Goal: Task Accomplishment & Management: Manage account settings

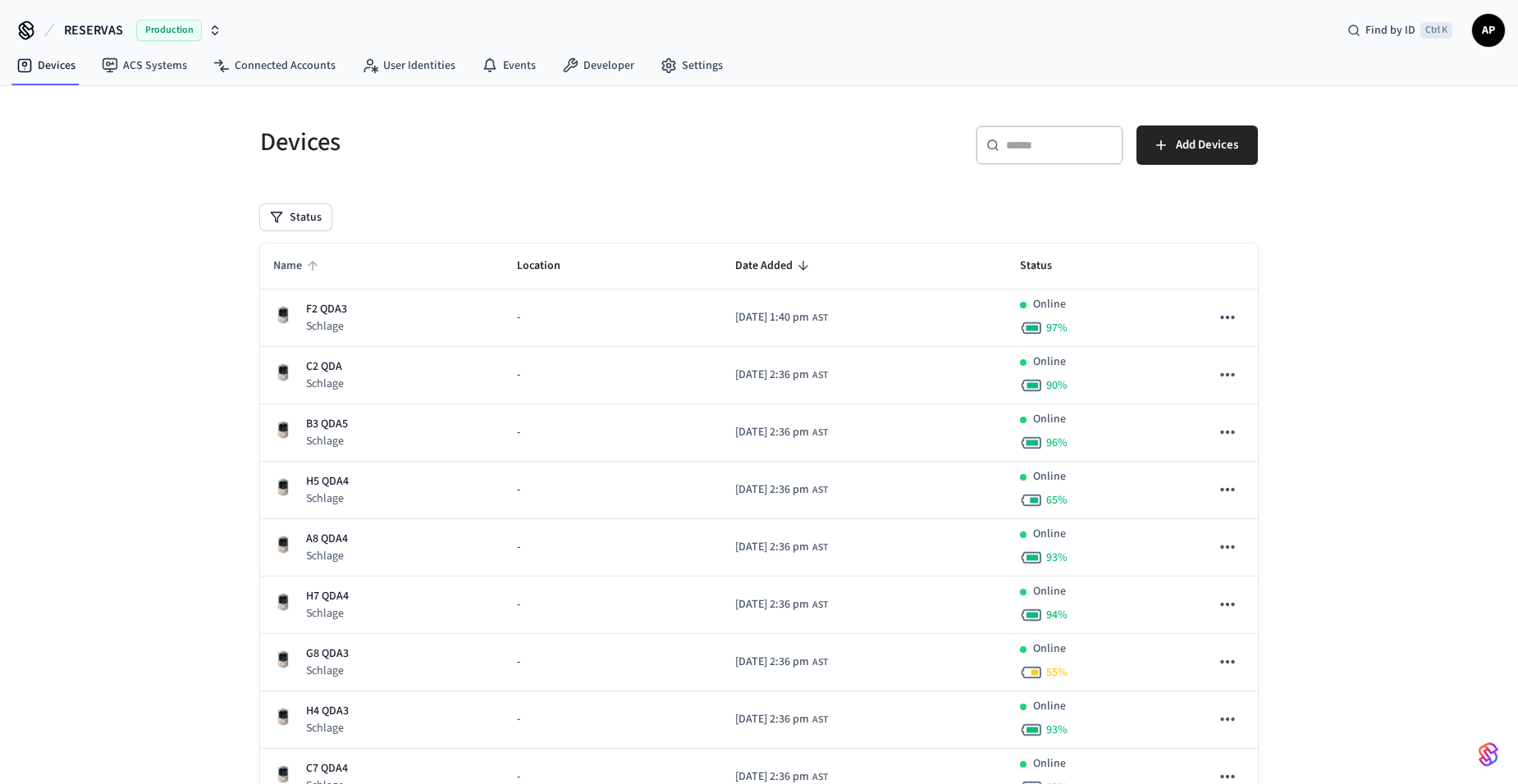
click at [275, 265] on span "Name" at bounding box center [298, 266] width 50 height 26
click at [308, 256] on span "Name" at bounding box center [298, 266] width 50 height 26
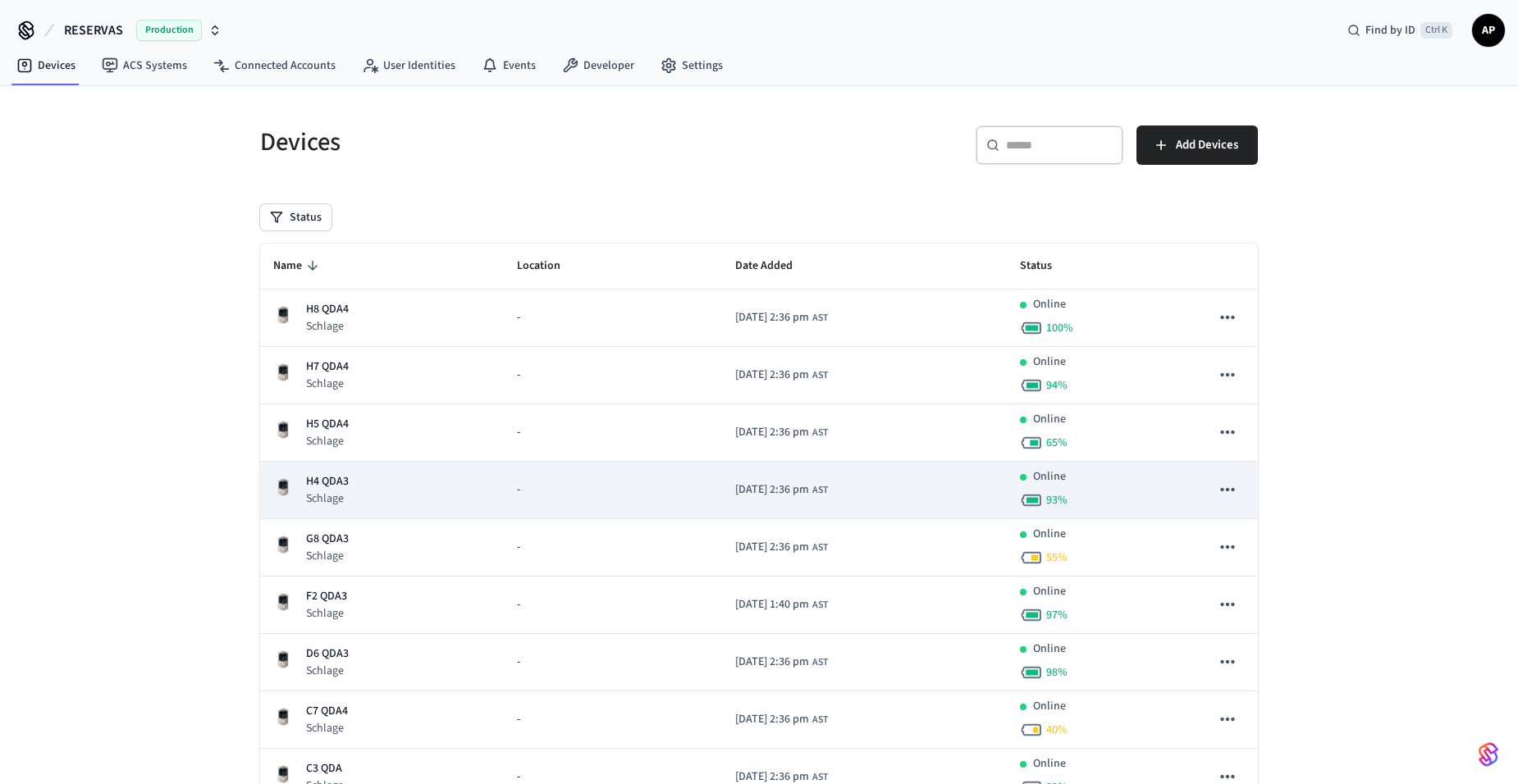
click at [334, 491] on p "Schlage" at bounding box center [328, 498] width 43 height 16
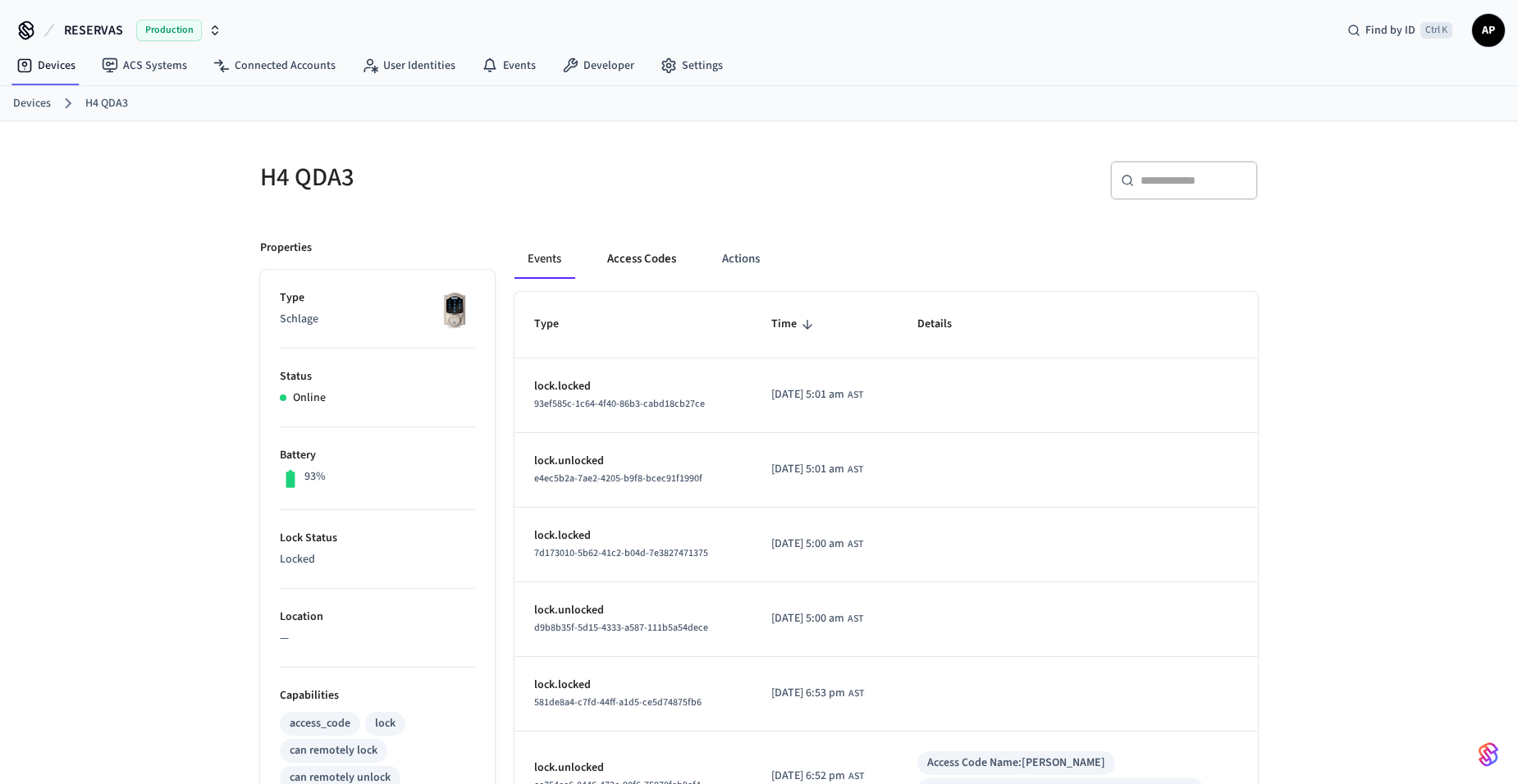
click at [643, 265] on button "Access Codes" at bounding box center [642, 259] width 96 height 39
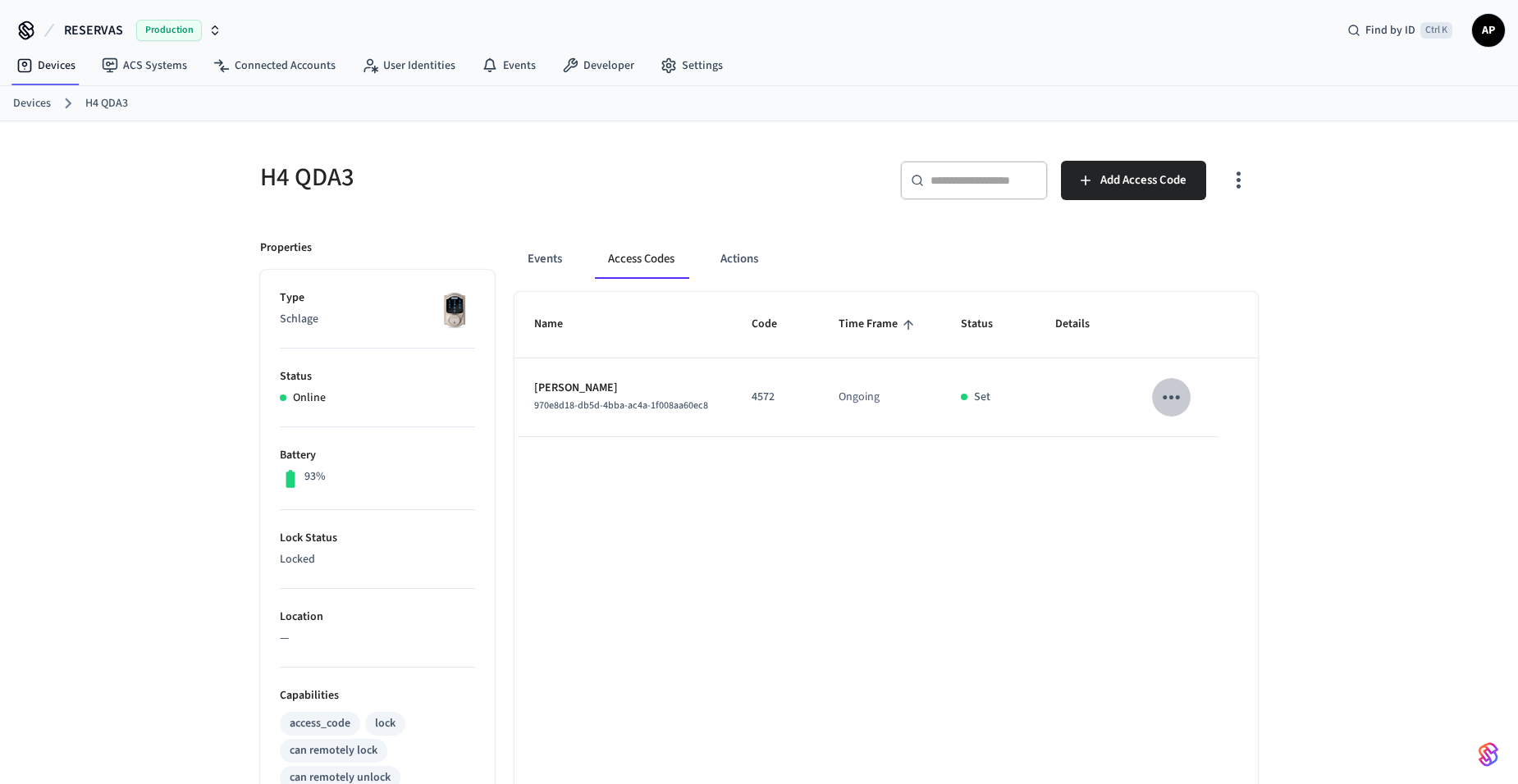
click at [1161, 390] on icon "sticky table" at bounding box center [1171, 398] width 26 height 26
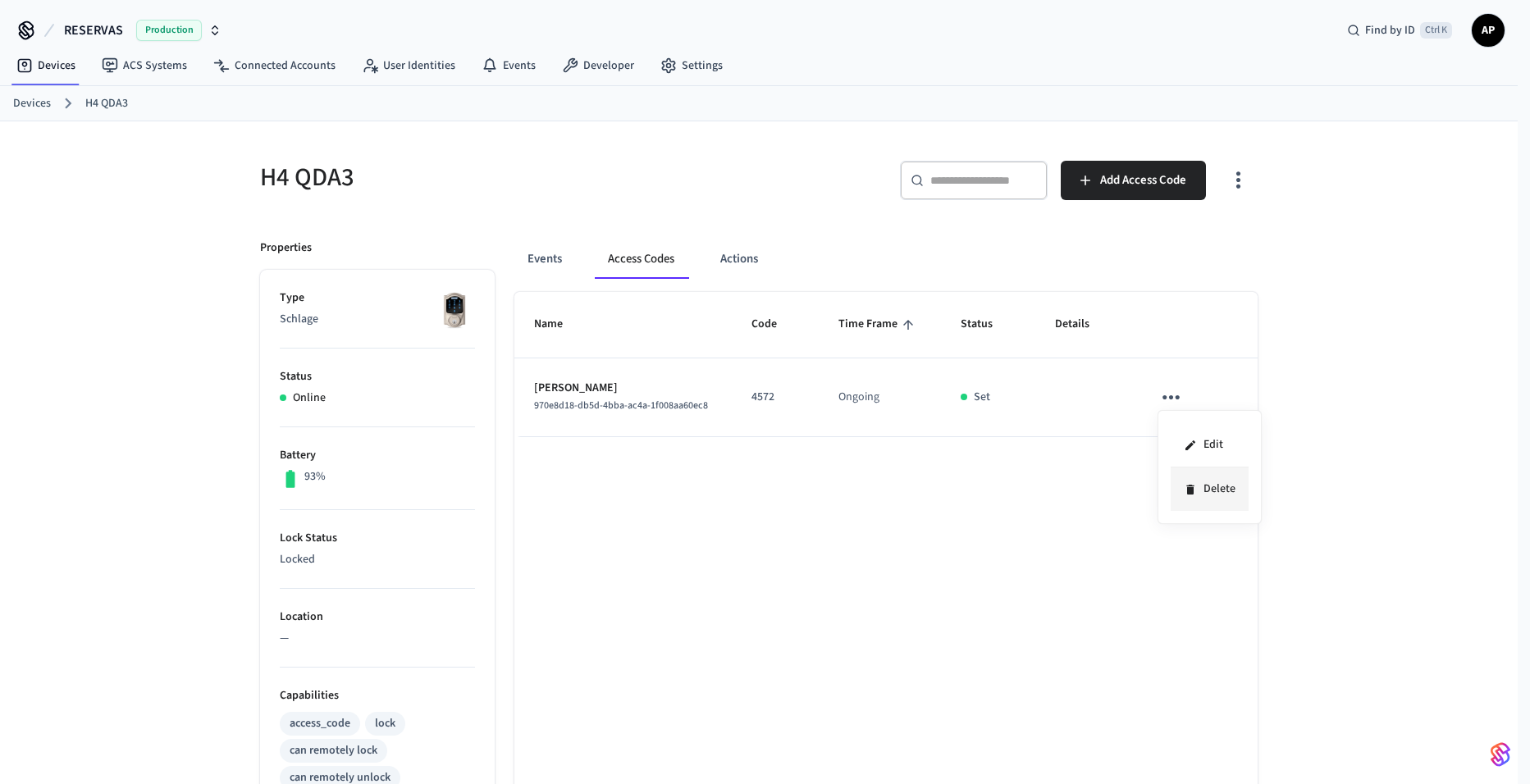
click at [1202, 493] on li "Delete" at bounding box center [1209, 489] width 78 height 44
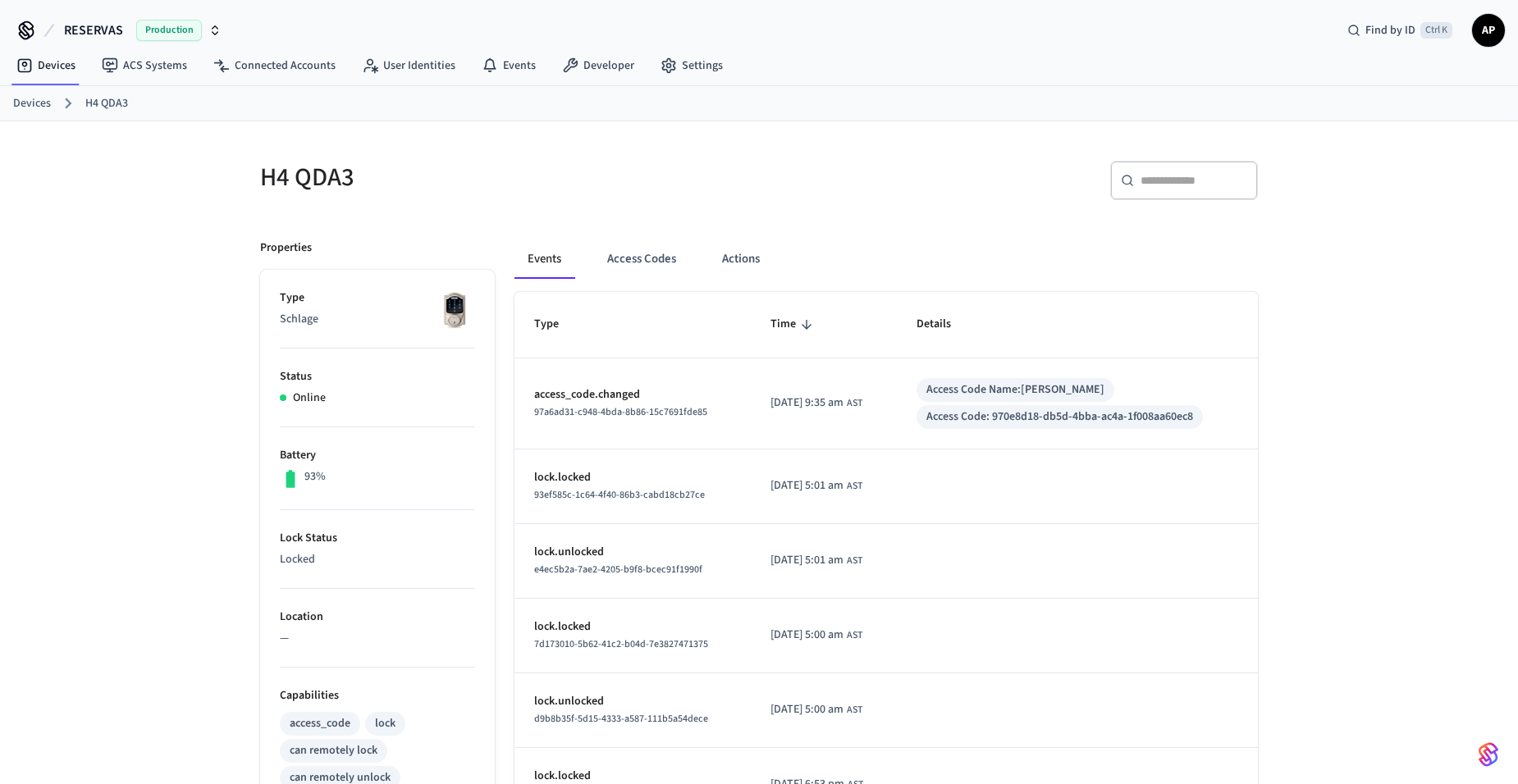
click at [619, 280] on div "Events Access Codes Actions" at bounding box center [886, 266] width 743 height 53
click at [618, 270] on button "Access Codes" at bounding box center [642, 259] width 96 height 39
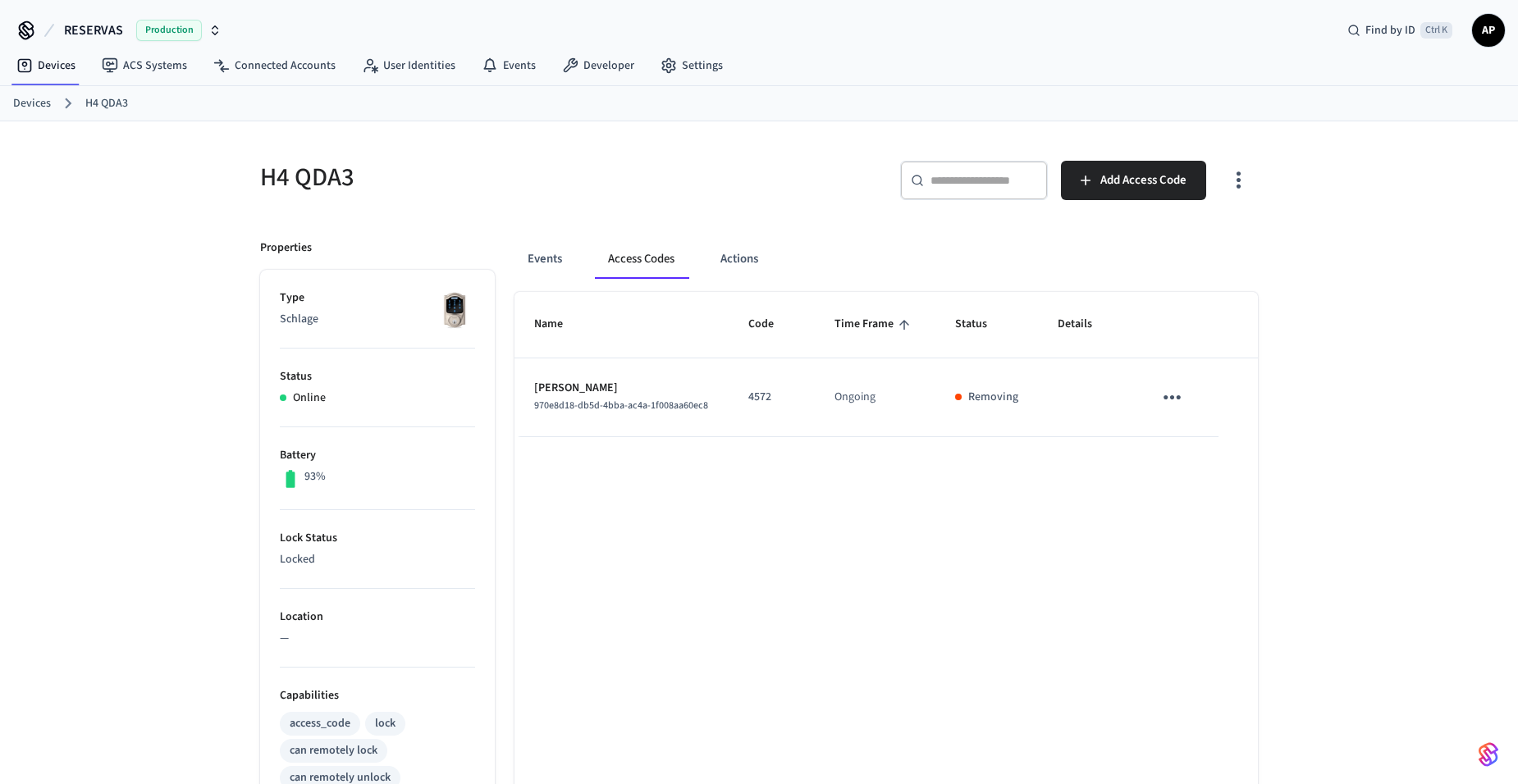
click at [20, 96] on link "Devices" at bounding box center [32, 104] width 38 height 17
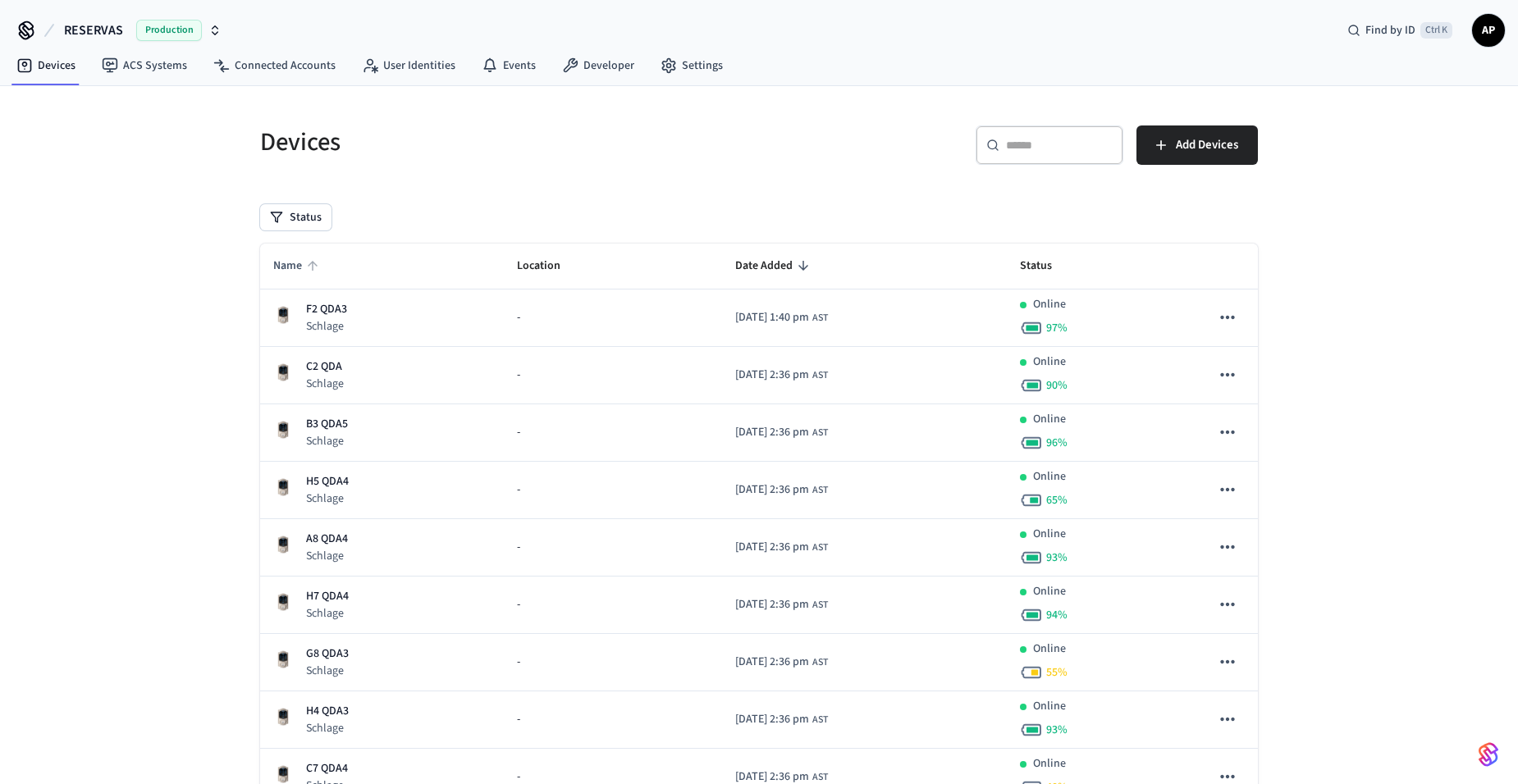
click at [309, 258] on span "Name" at bounding box center [298, 266] width 50 height 26
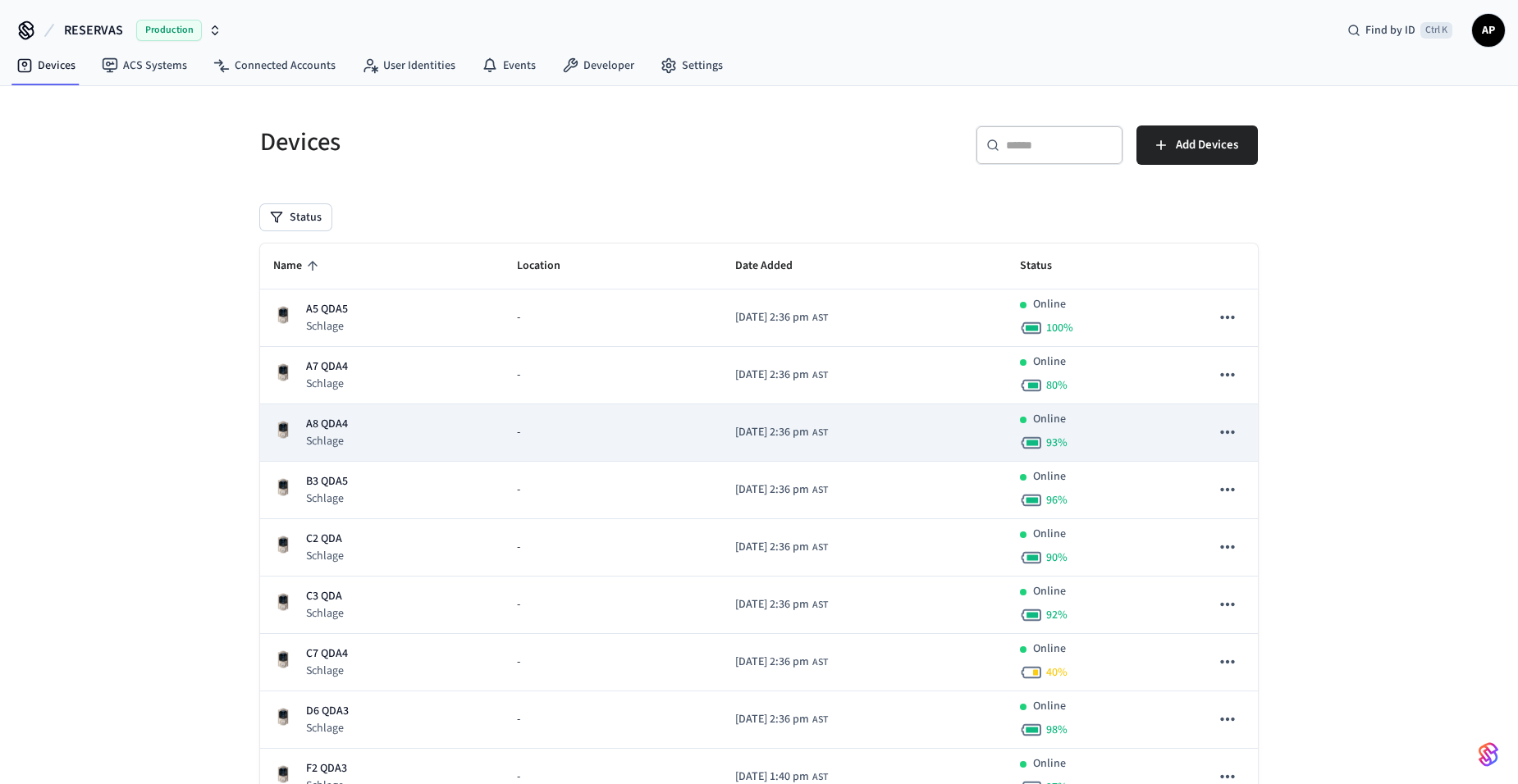
click at [361, 427] on div "A8 QDA4 Schlage" at bounding box center [381, 432] width 218 height 33
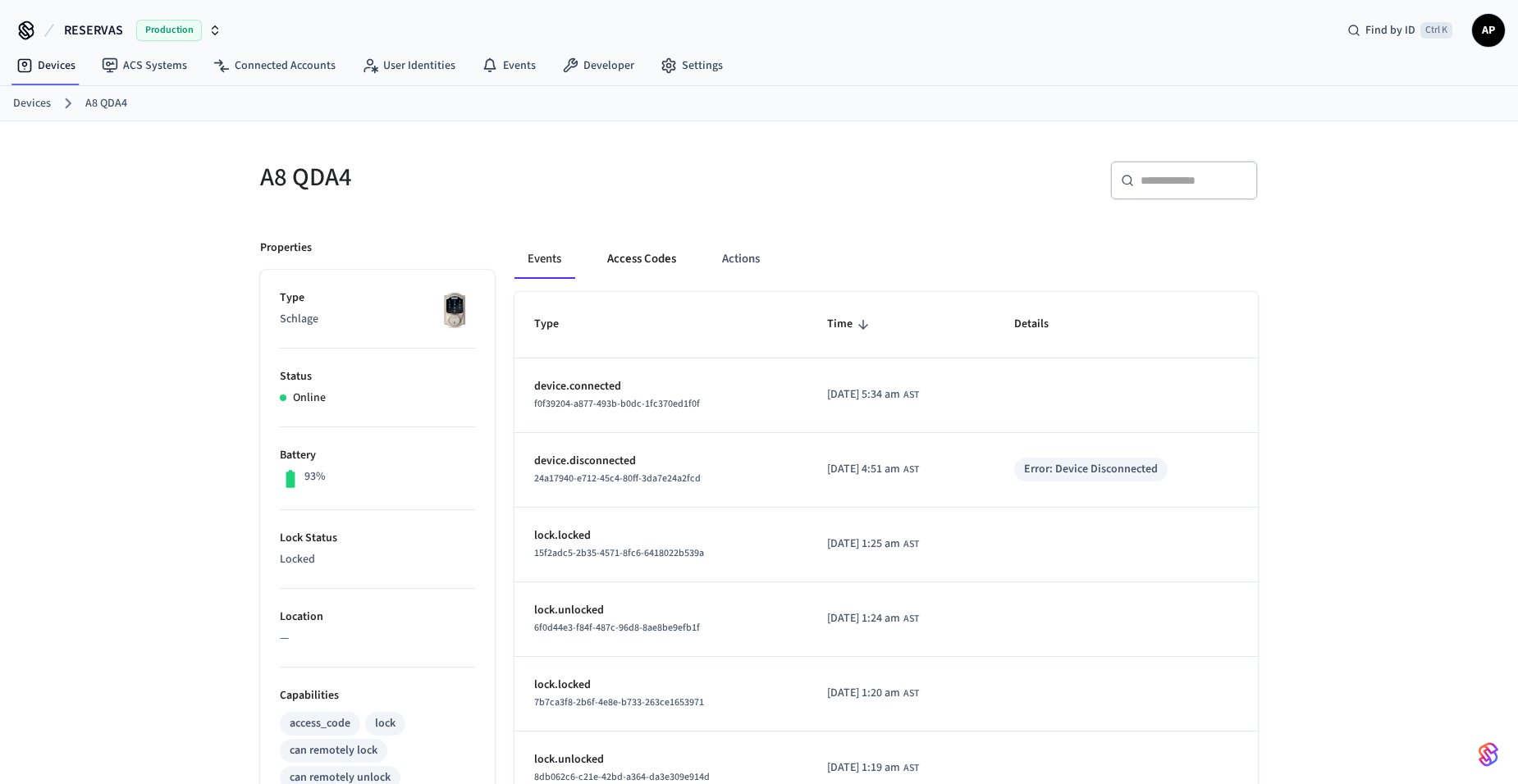
click at [644, 253] on button "Access Codes" at bounding box center [642, 259] width 96 height 39
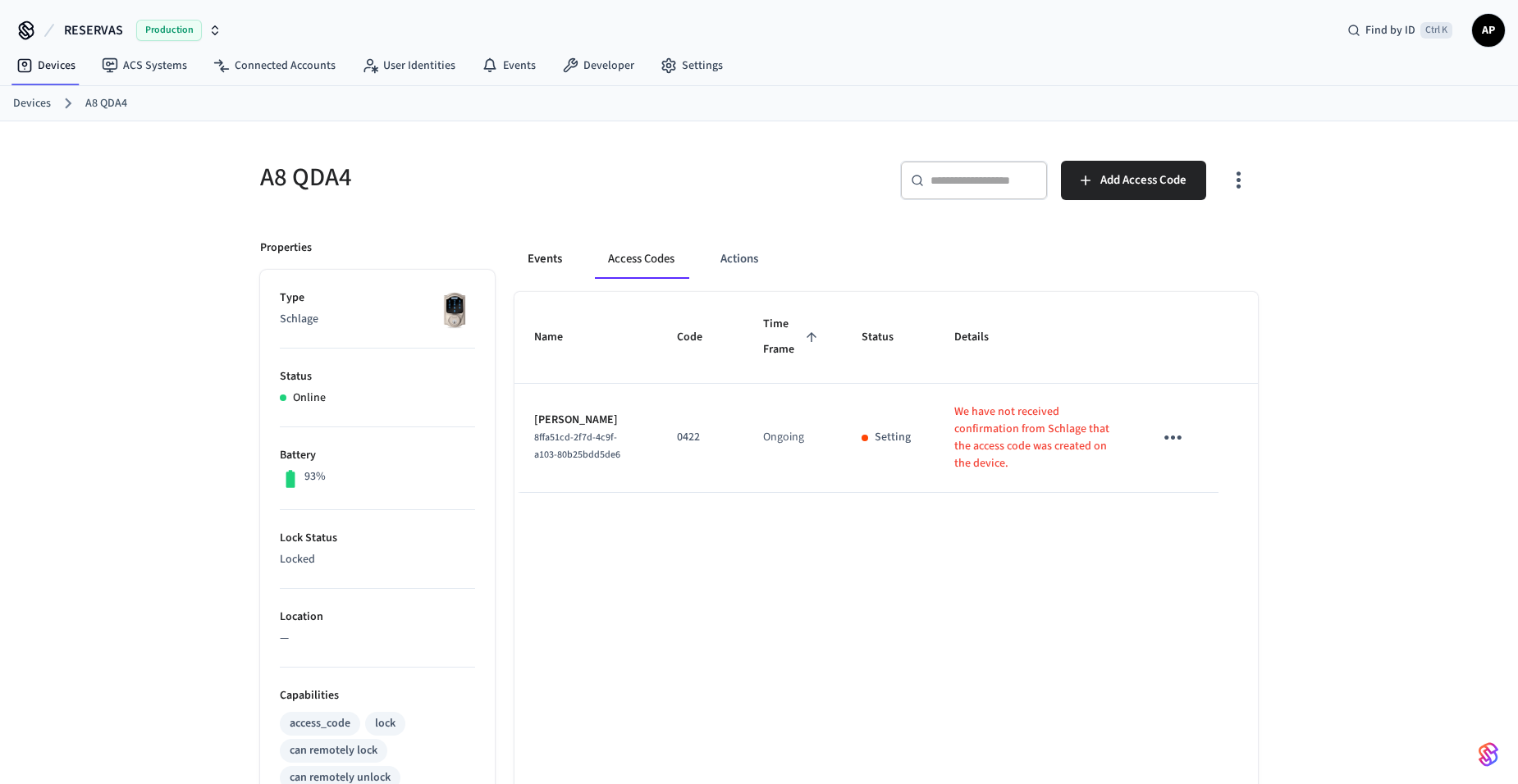
click at [550, 253] on button "Events" at bounding box center [544, 259] width 61 height 39
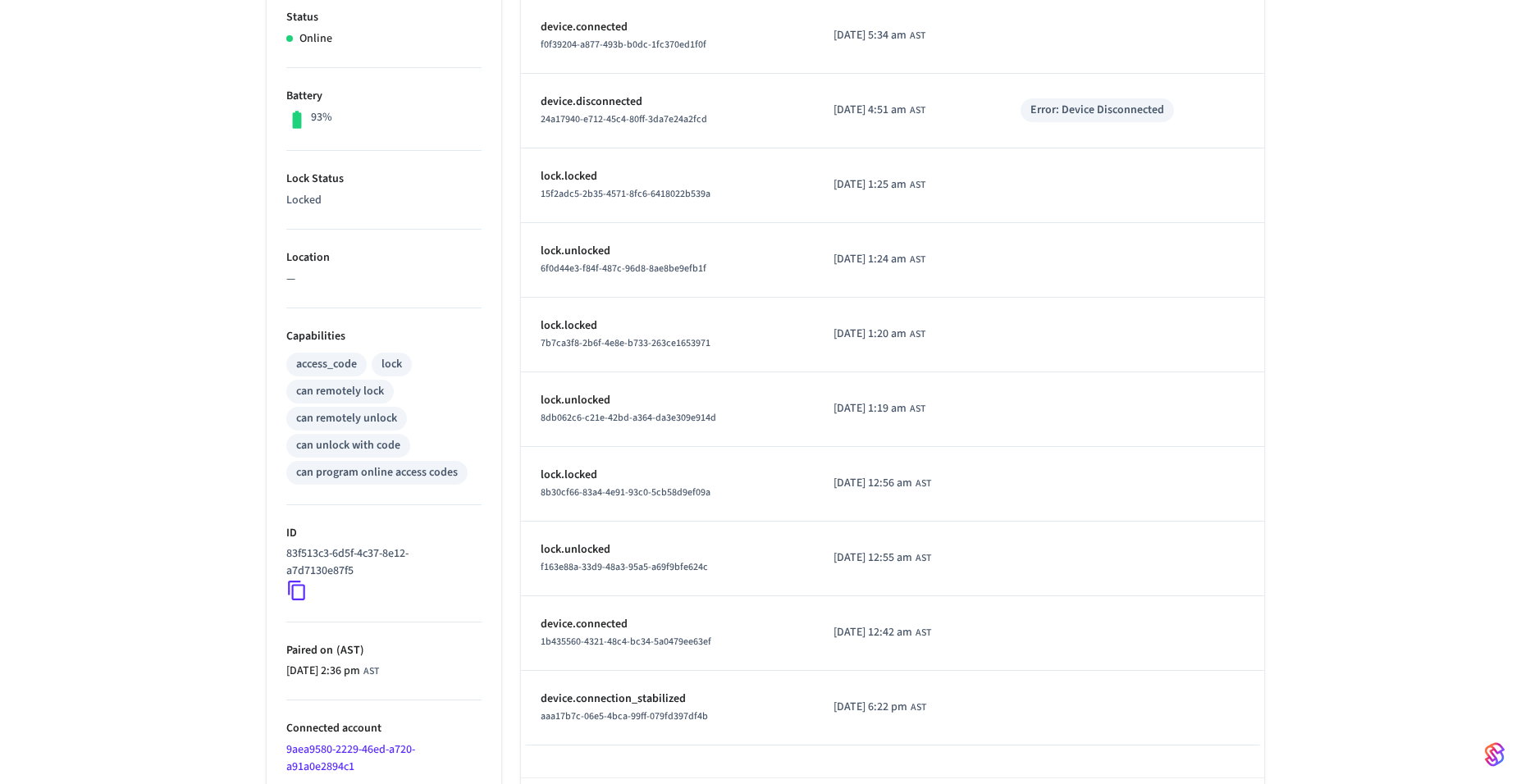
scroll to position [433, 0]
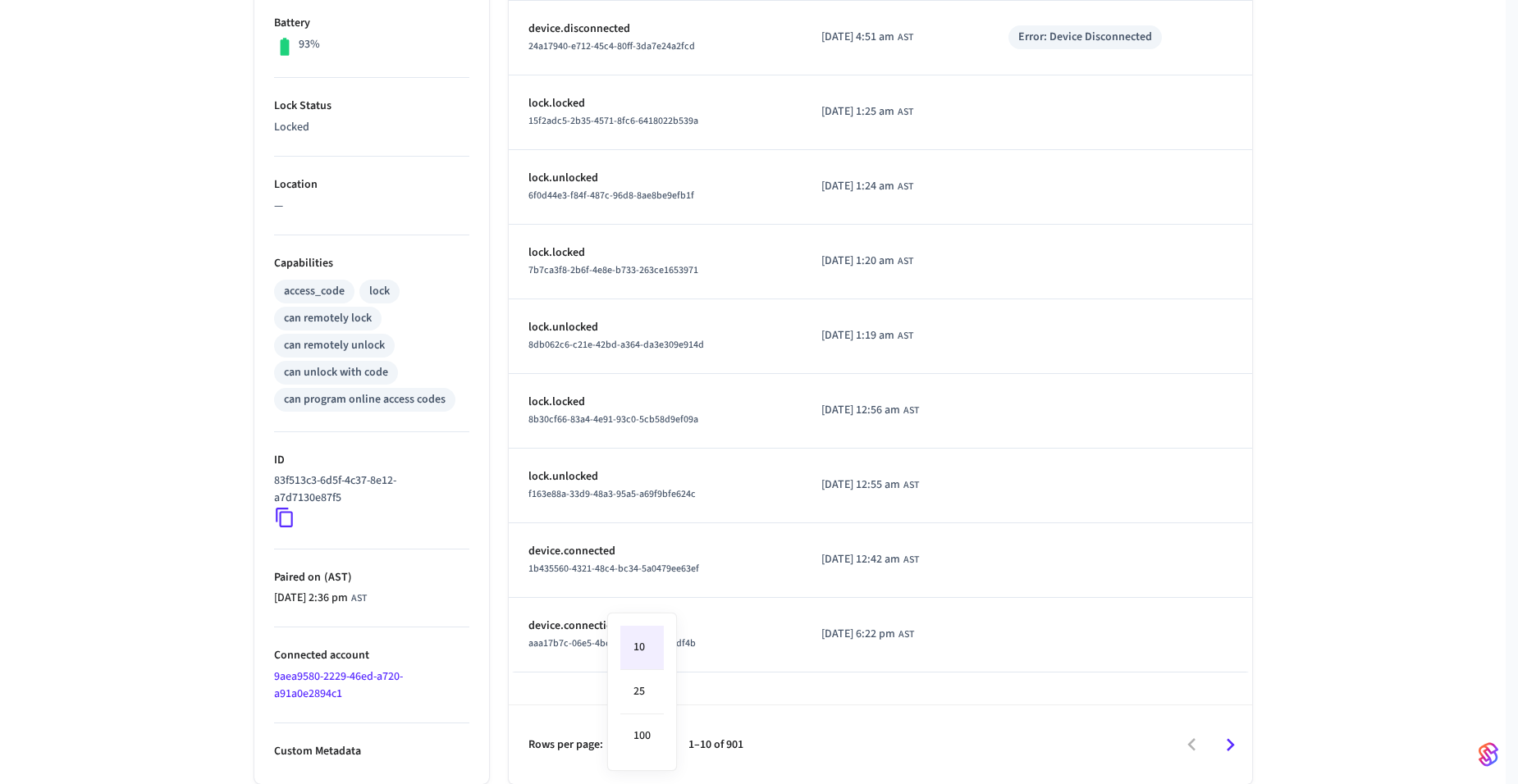
click at [641, 745] on body "RESERVAS Production Find by ID Ctrl K AP Devices ACS Systems Connected Accounts…" at bounding box center [759, 176] width 1518 height 1217
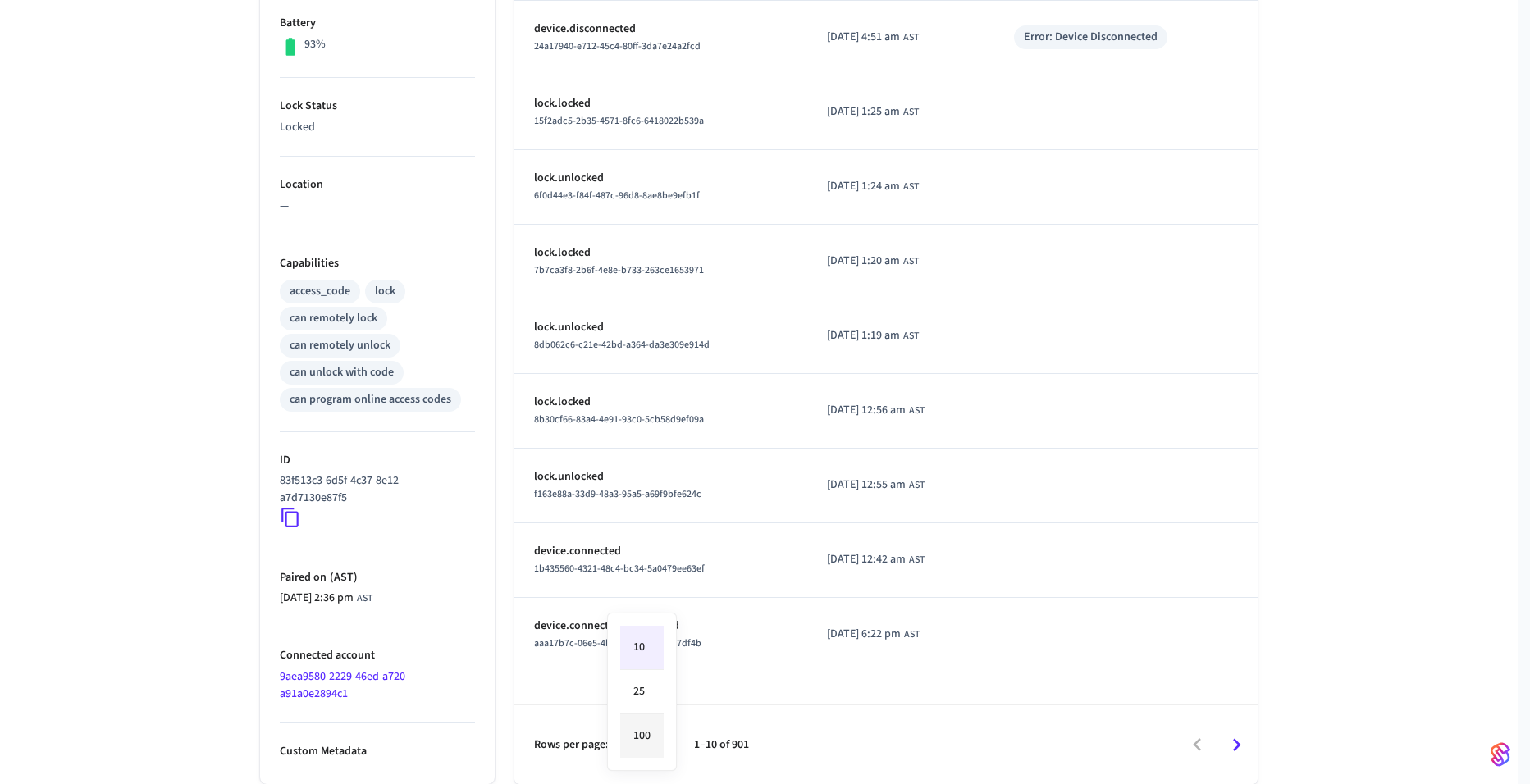
click at [651, 750] on li "100" at bounding box center [642, 735] width 44 height 44
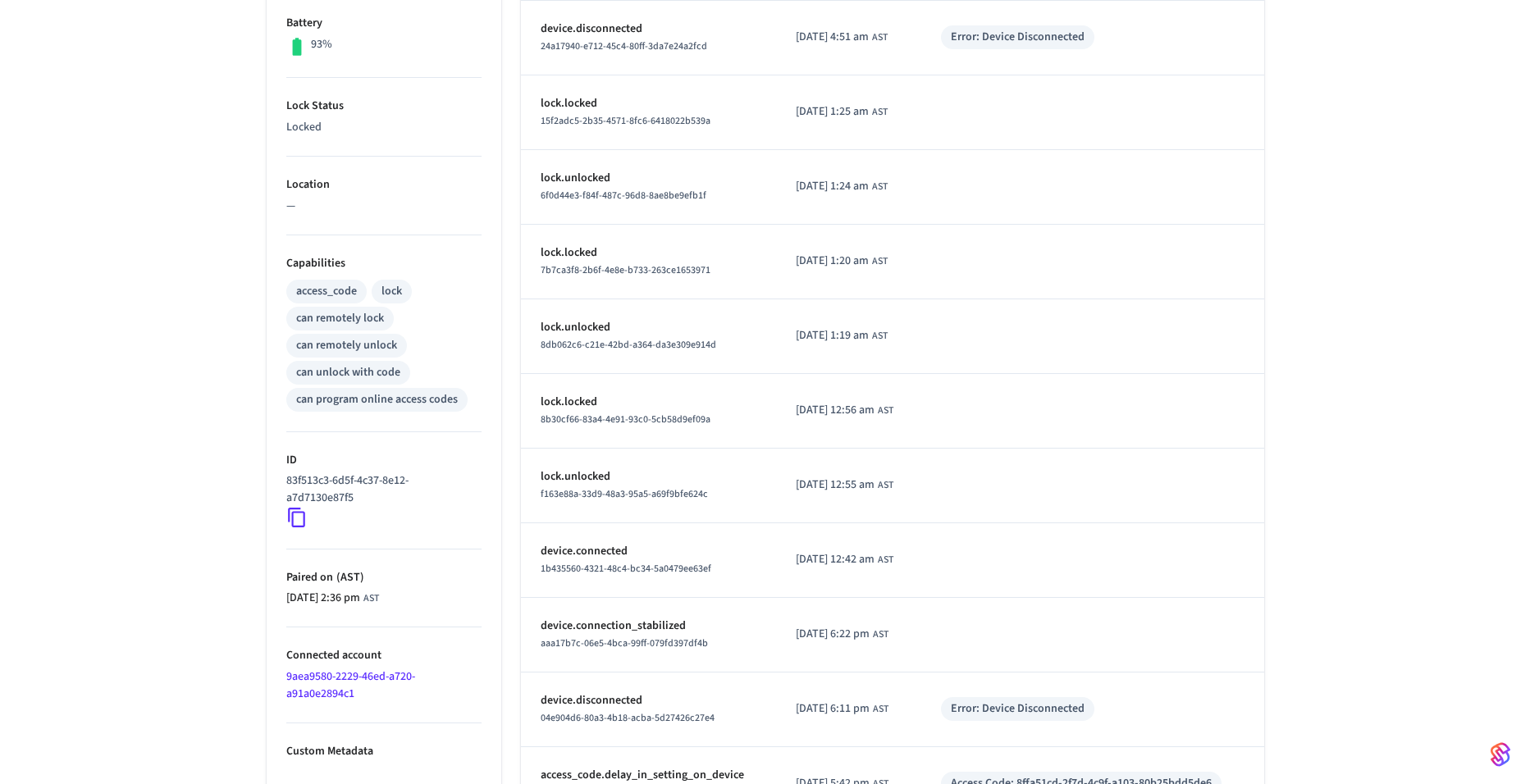
type input "***"
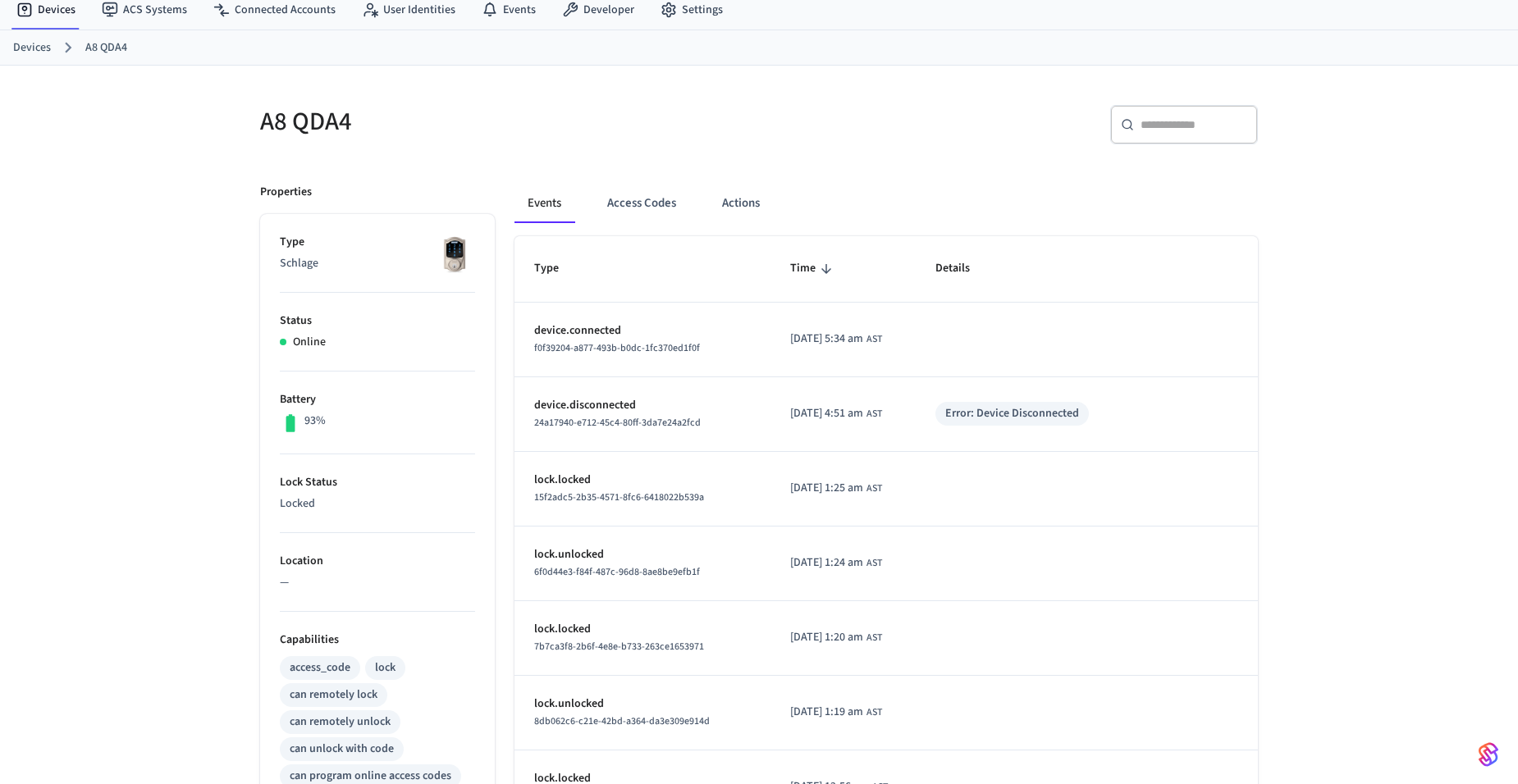
scroll to position [15, 0]
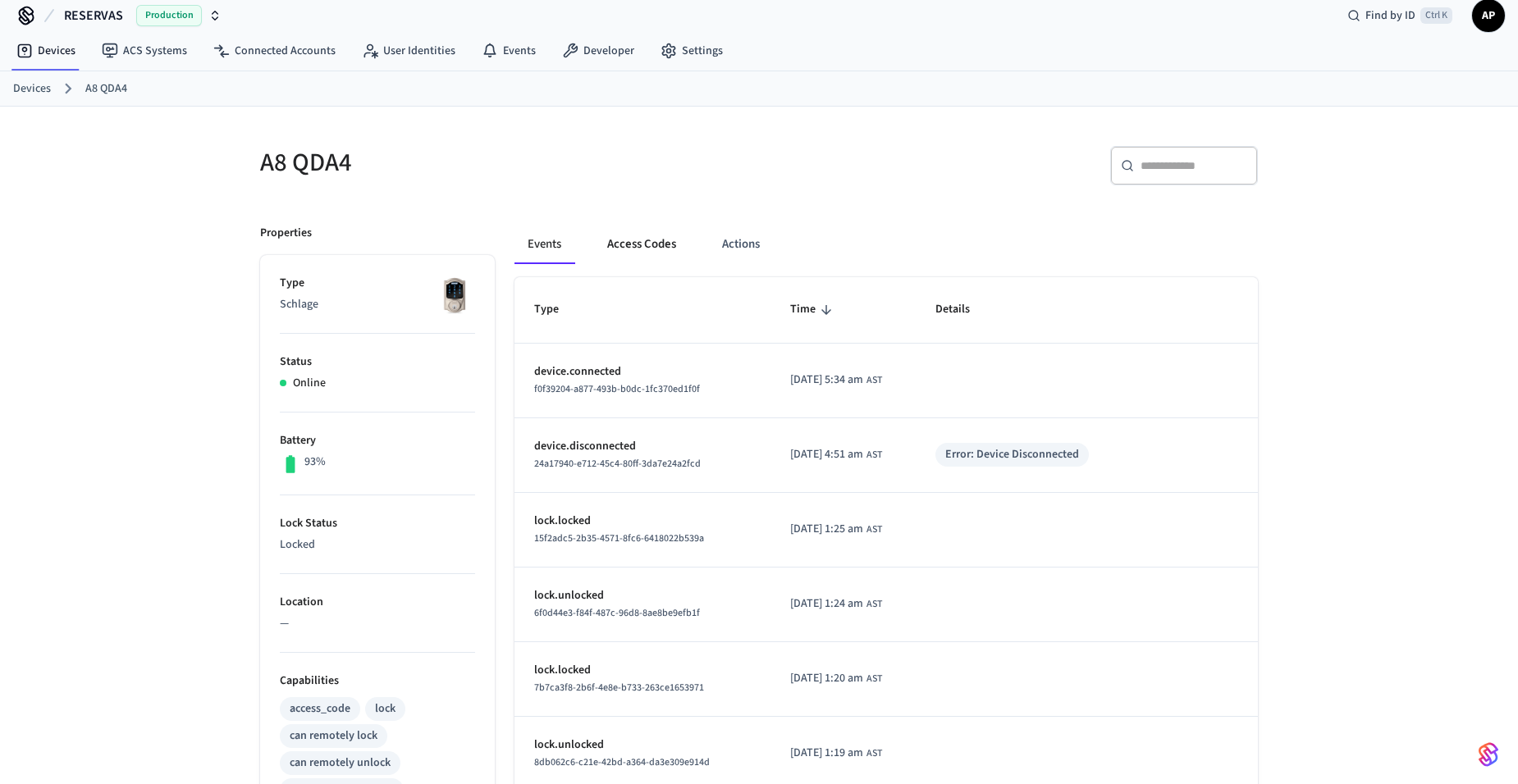
click at [622, 244] on button "Access Codes" at bounding box center [642, 244] width 96 height 39
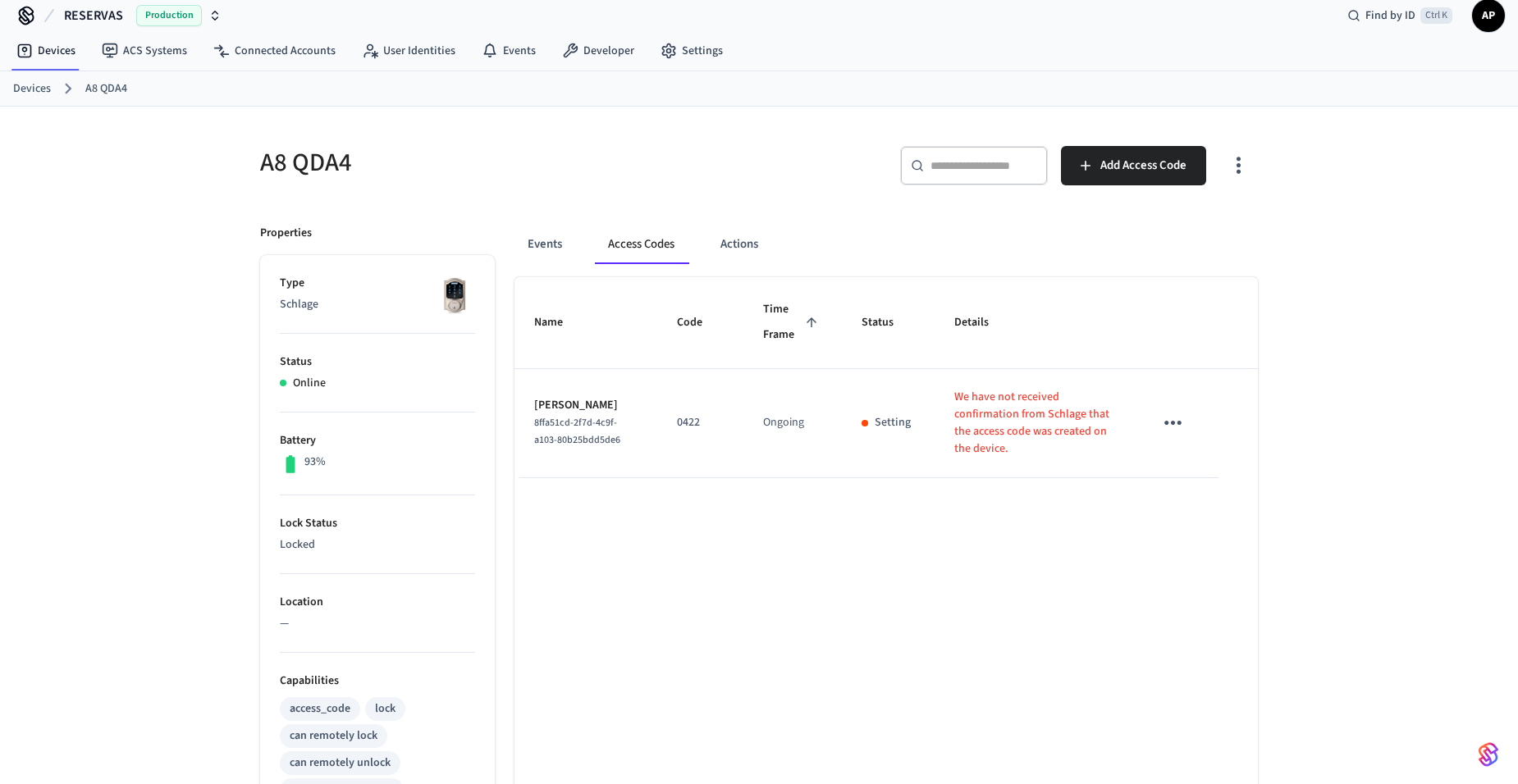
click at [1187, 415] on button "sticky table" at bounding box center [1172, 422] width 38 height 38
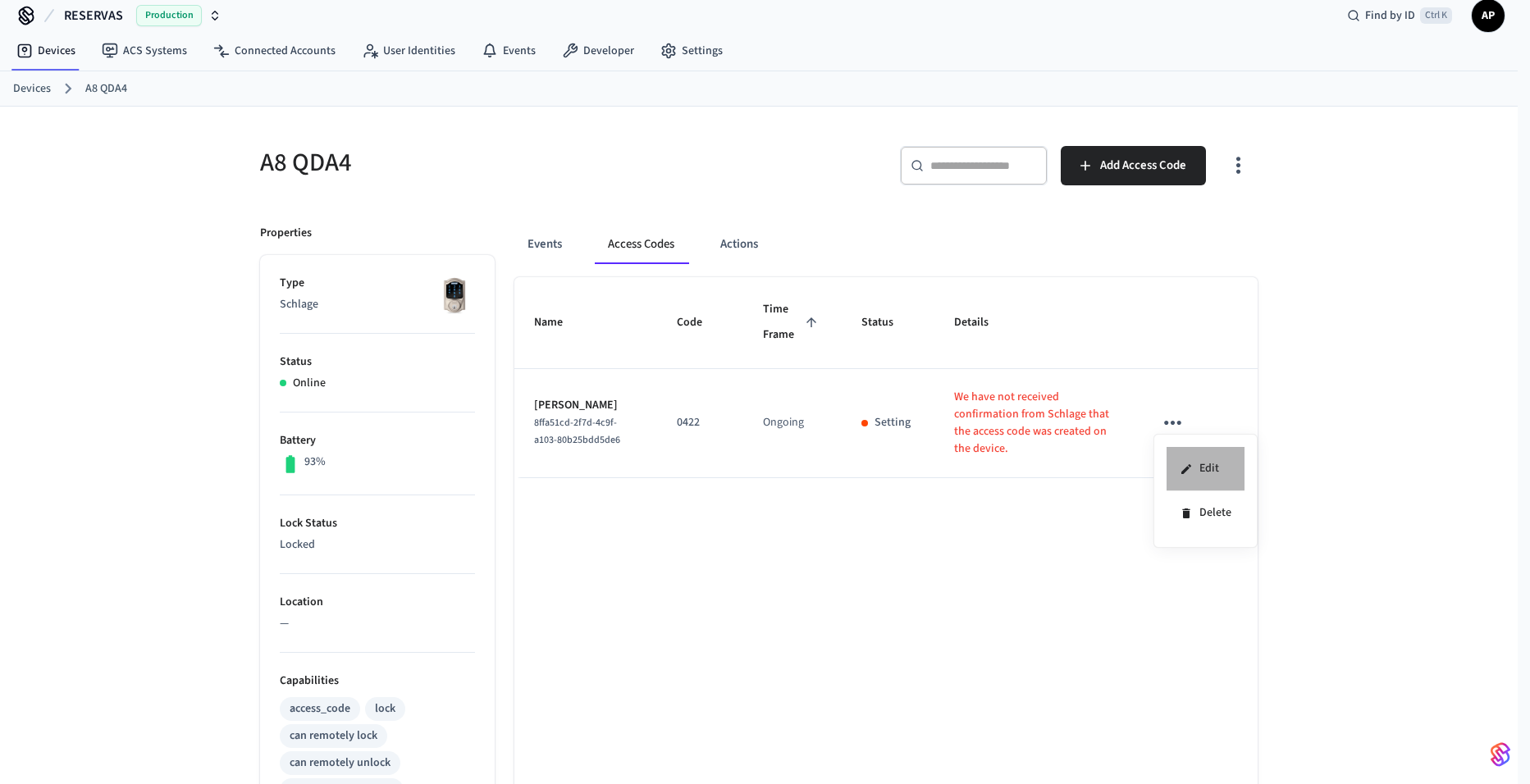
click at [1201, 464] on li "Edit" at bounding box center [1205, 469] width 78 height 44
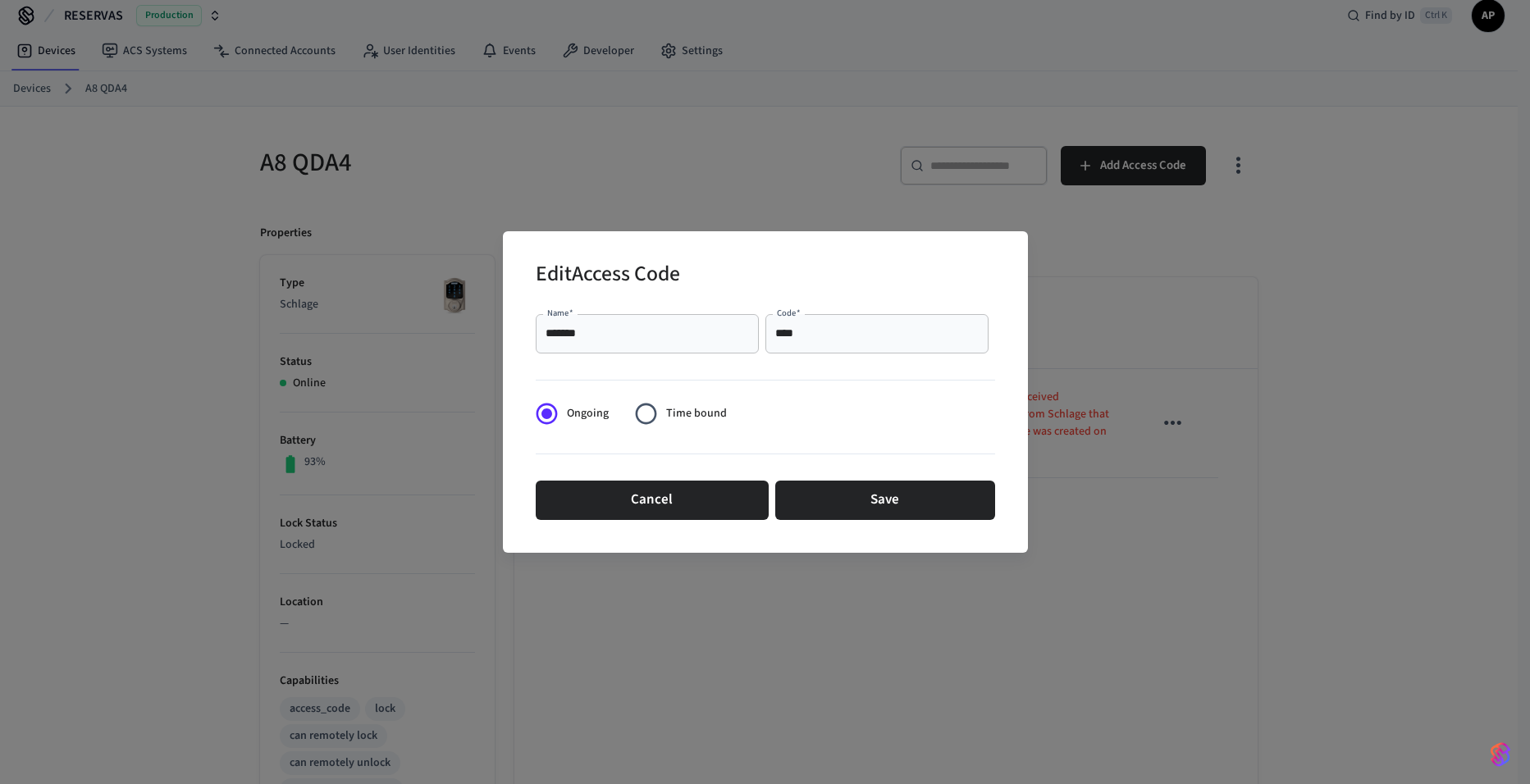
click at [832, 342] on div "**** Code   *" at bounding box center [876, 334] width 223 height 39
click at [689, 343] on div "******* Name   *" at bounding box center [647, 334] width 223 height 39
type input "*******"
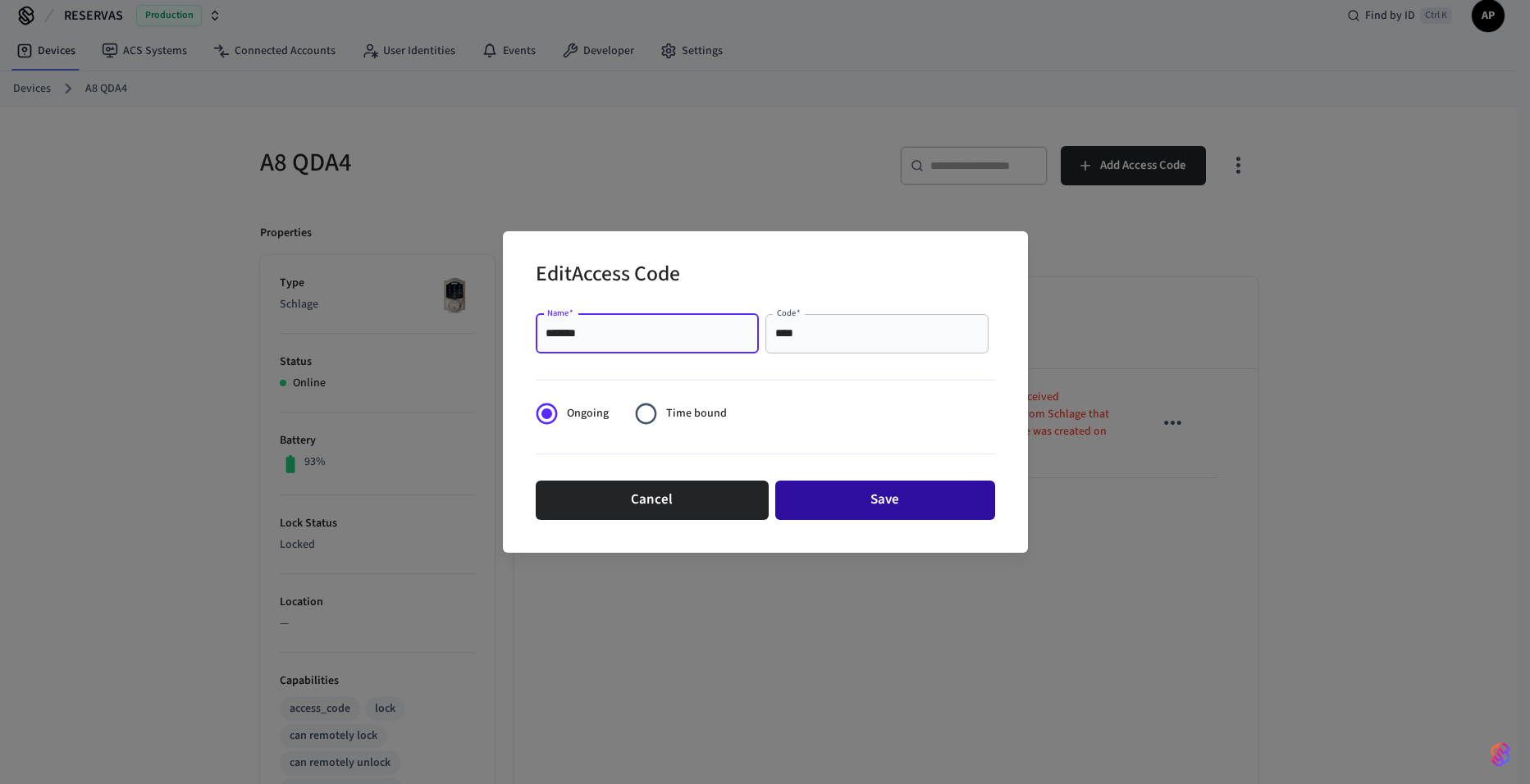
click at [940, 485] on button "Save" at bounding box center [885, 500] width 220 height 39
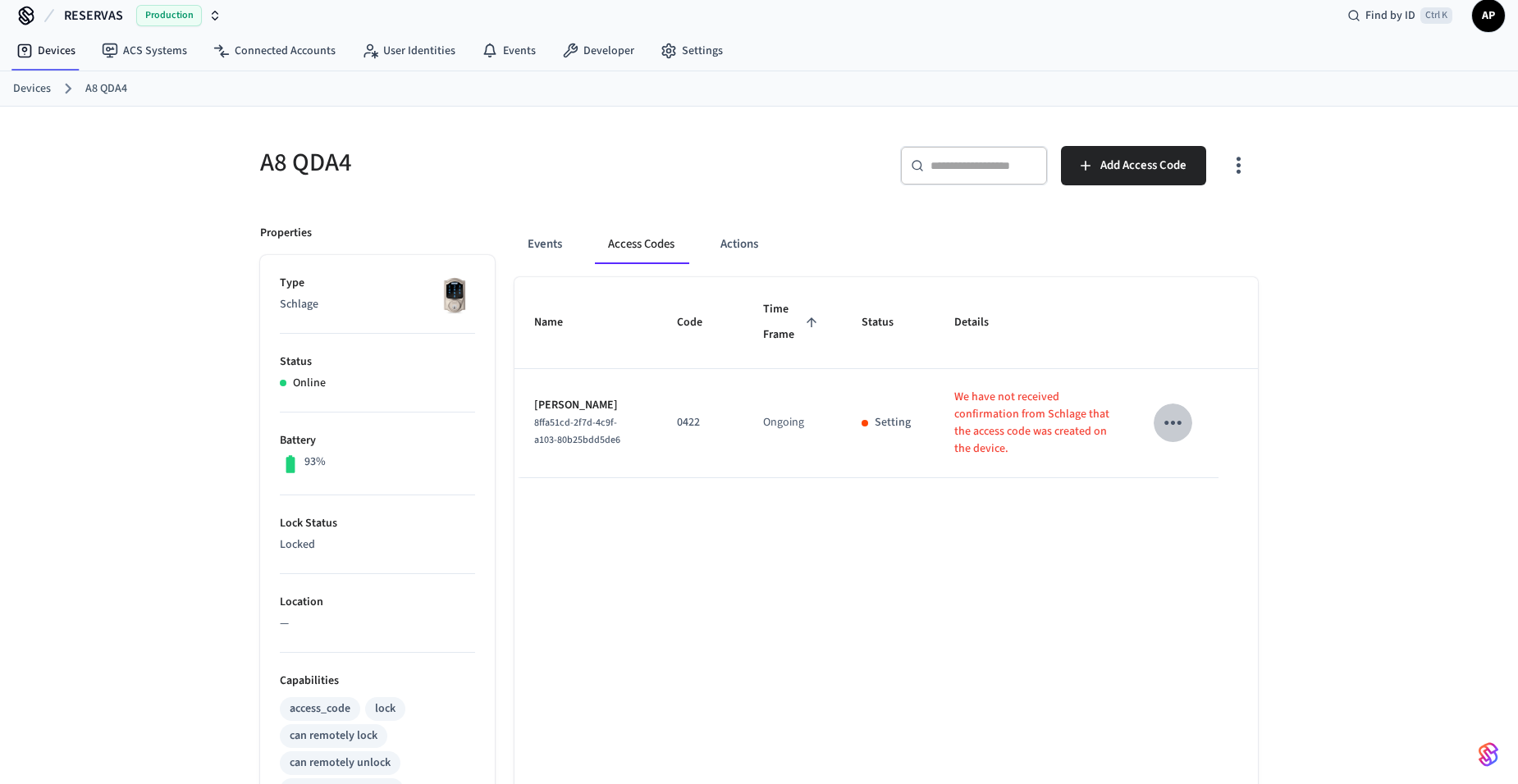
click at [1178, 421] on icon "sticky table" at bounding box center [1172, 422] width 17 height 4
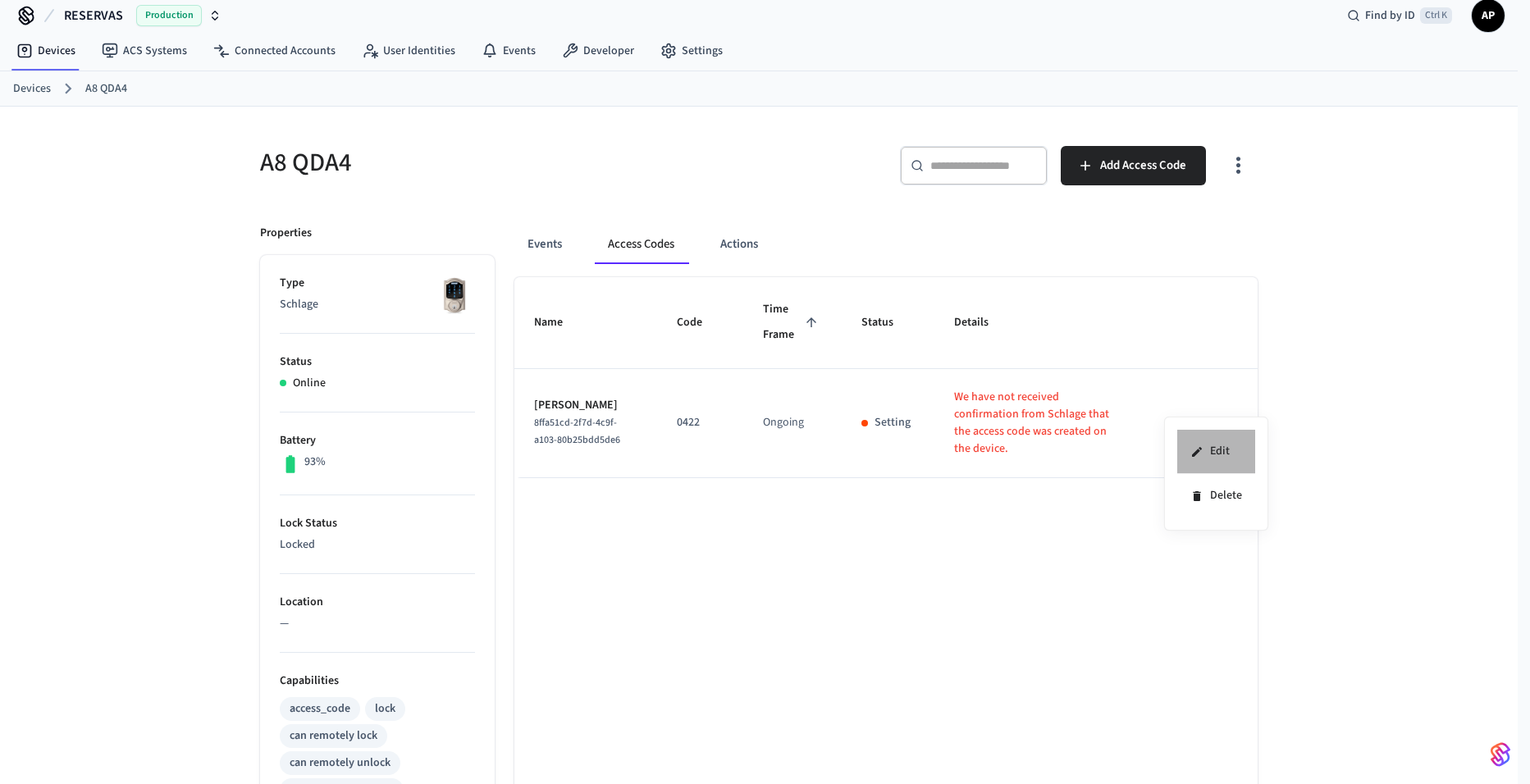
click at [1212, 455] on li "Edit" at bounding box center [1216, 452] width 78 height 44
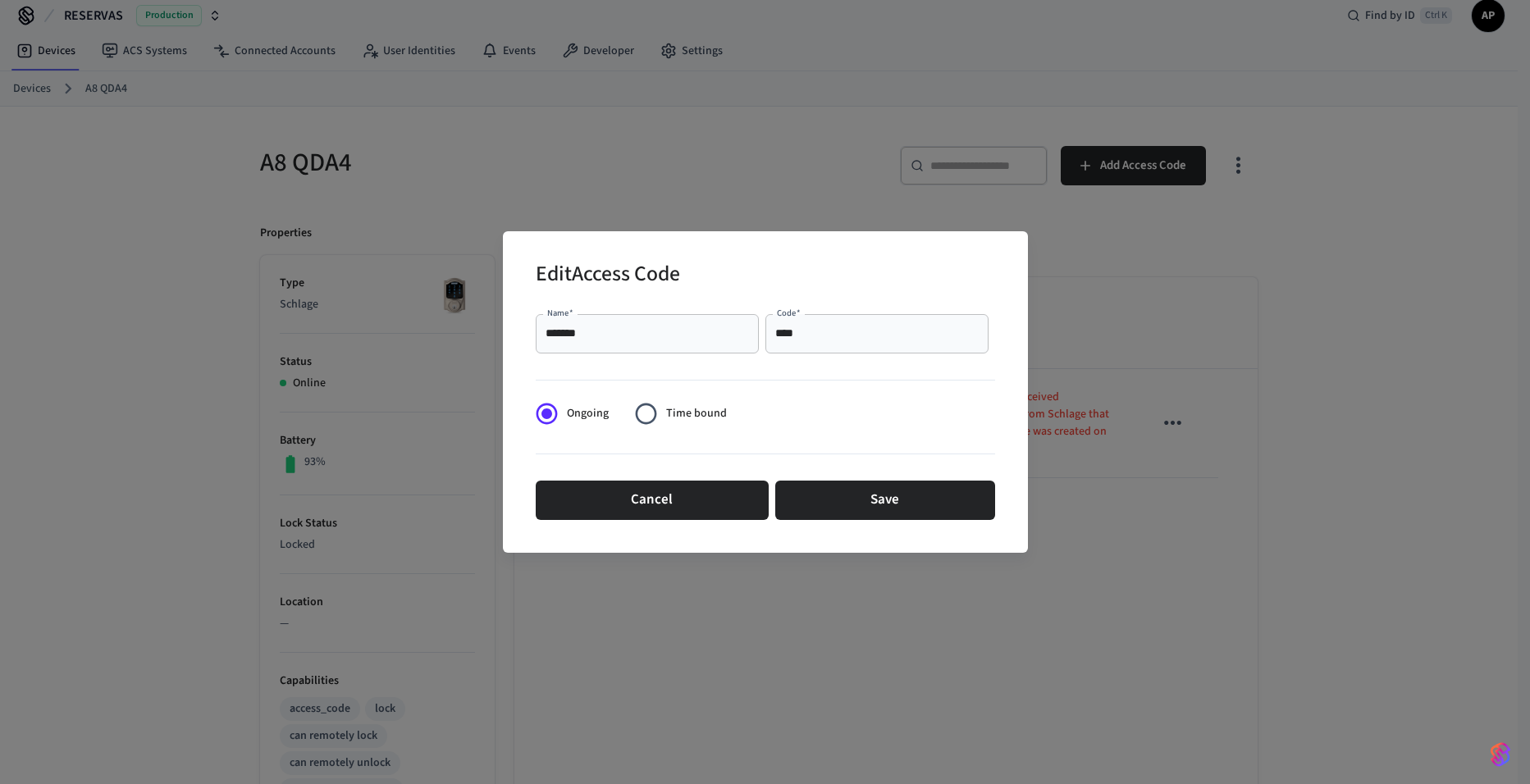
click at [612, 335] on input "*******" at bounding box center [647, 334] width 203 height 16
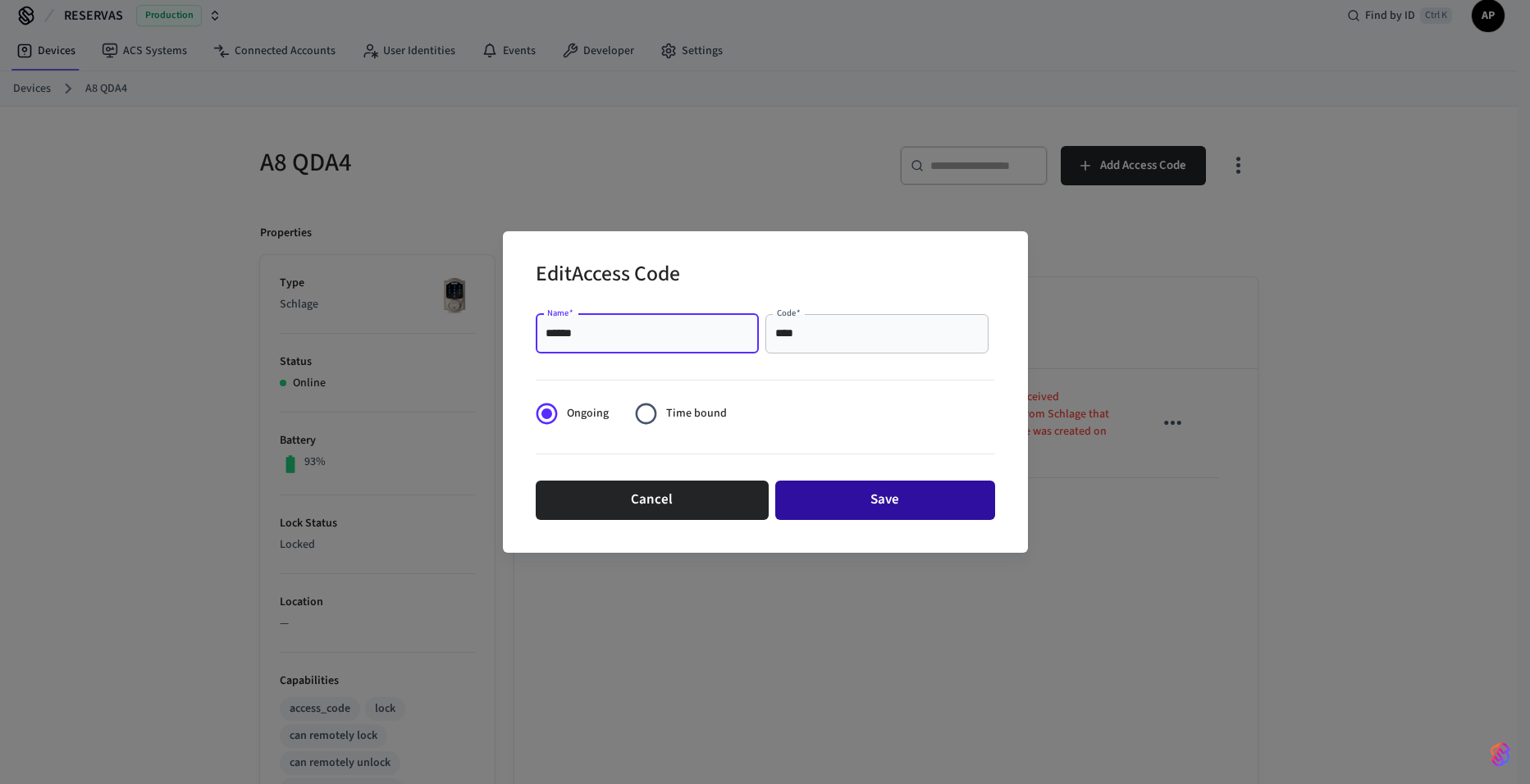
type input "******"
drag, startPoint x: 873, startPoint y: 488, endPoint x: 881, endPoint y: 484, distance: 8.9
click at [876, 485] on button "Save" at bounding box center [885, 500] width 220 height 39
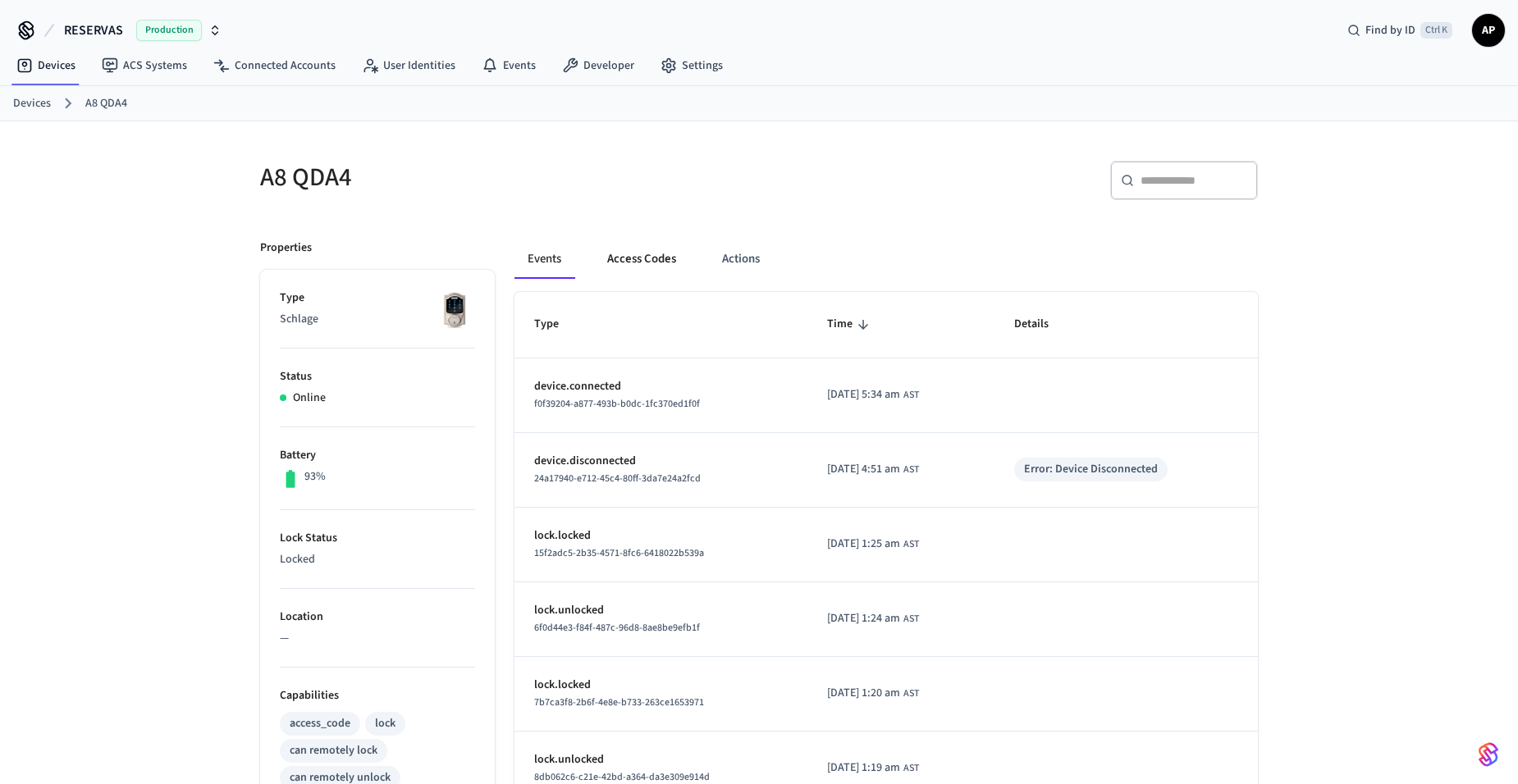
click at [621, 264] on button "Access Codes" at bounding box center [642, 259] width 96 height 39
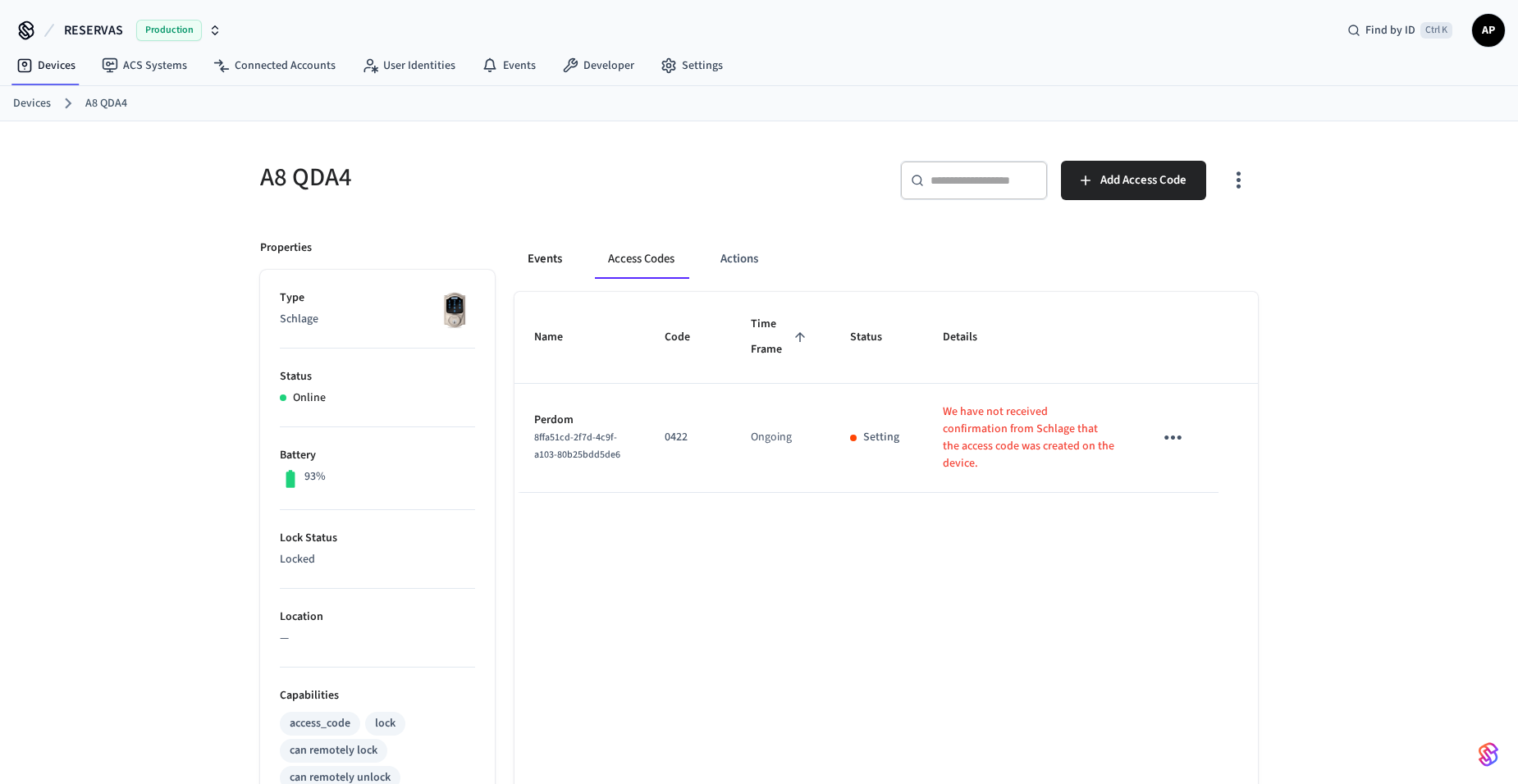
click at [521, 258] on button "Events" at bounding box center [544, 259] width 61 height 39
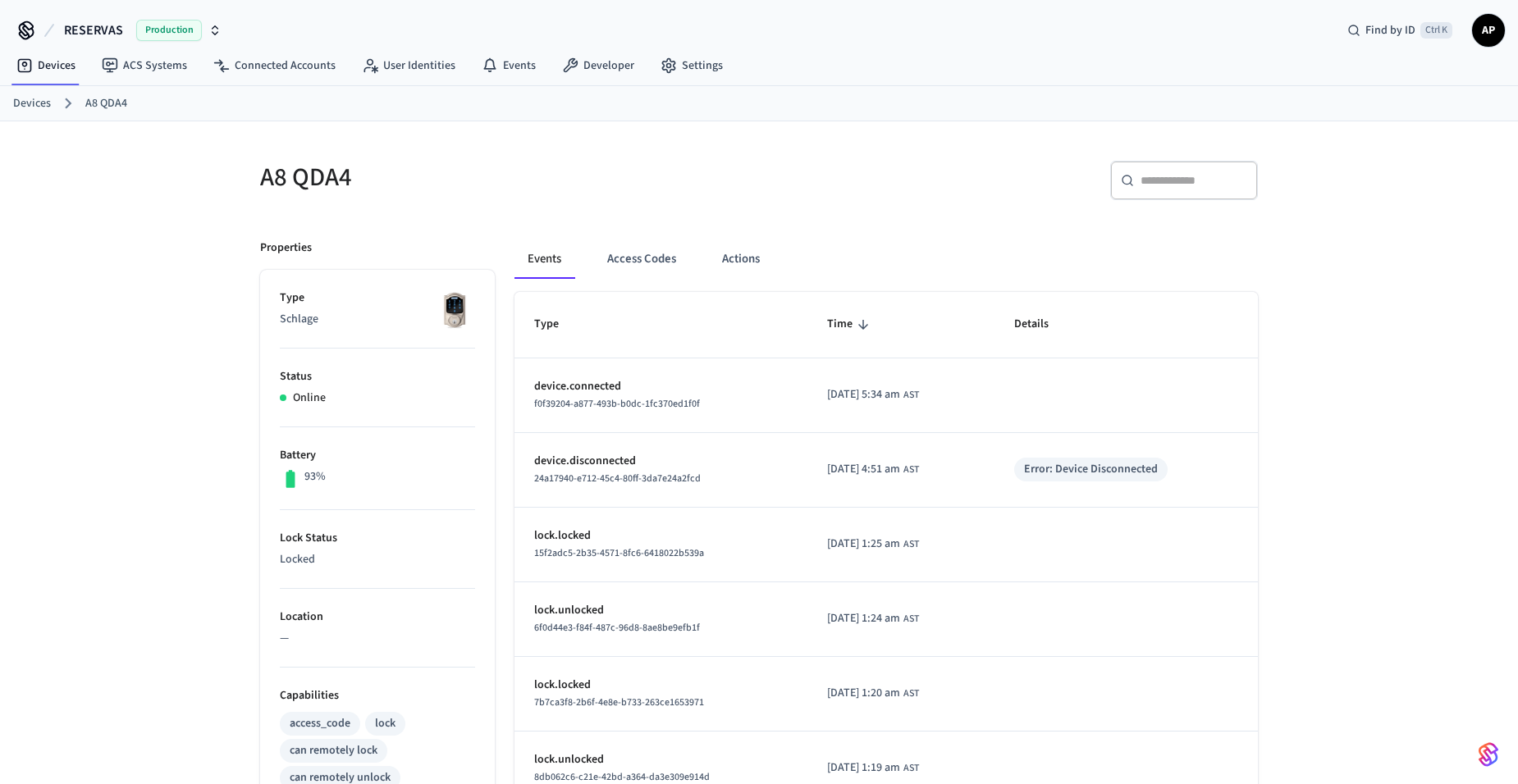
click at [32, 106] on link "Devices" at bounding box center [32, 104] width 38 height 17
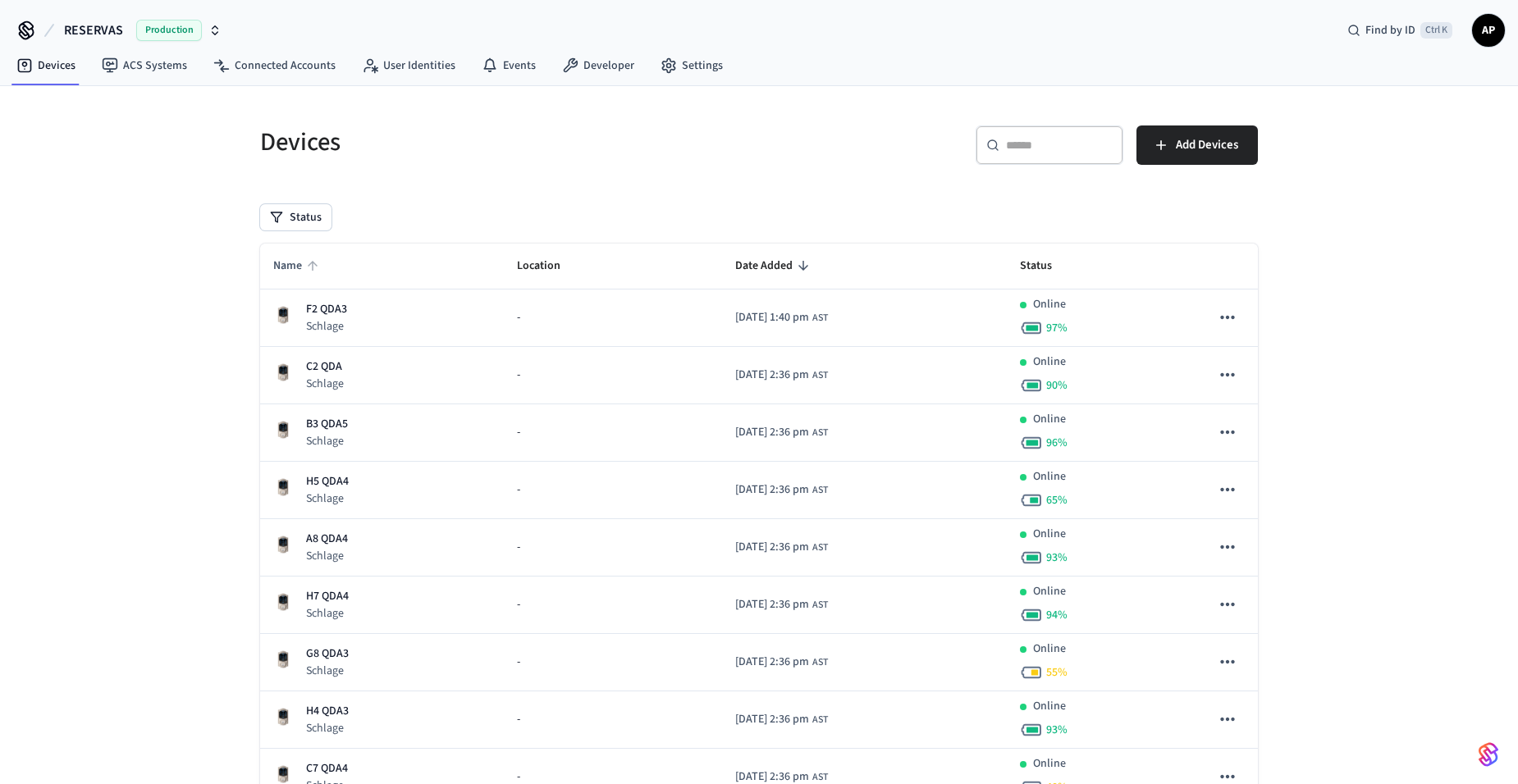
click at [297, 272] on span "Name" at bounding box center [298, 266] width 50 height 26
click at [301, 274] on span "Name" at bounding box center [298, 266] width 50 height 26
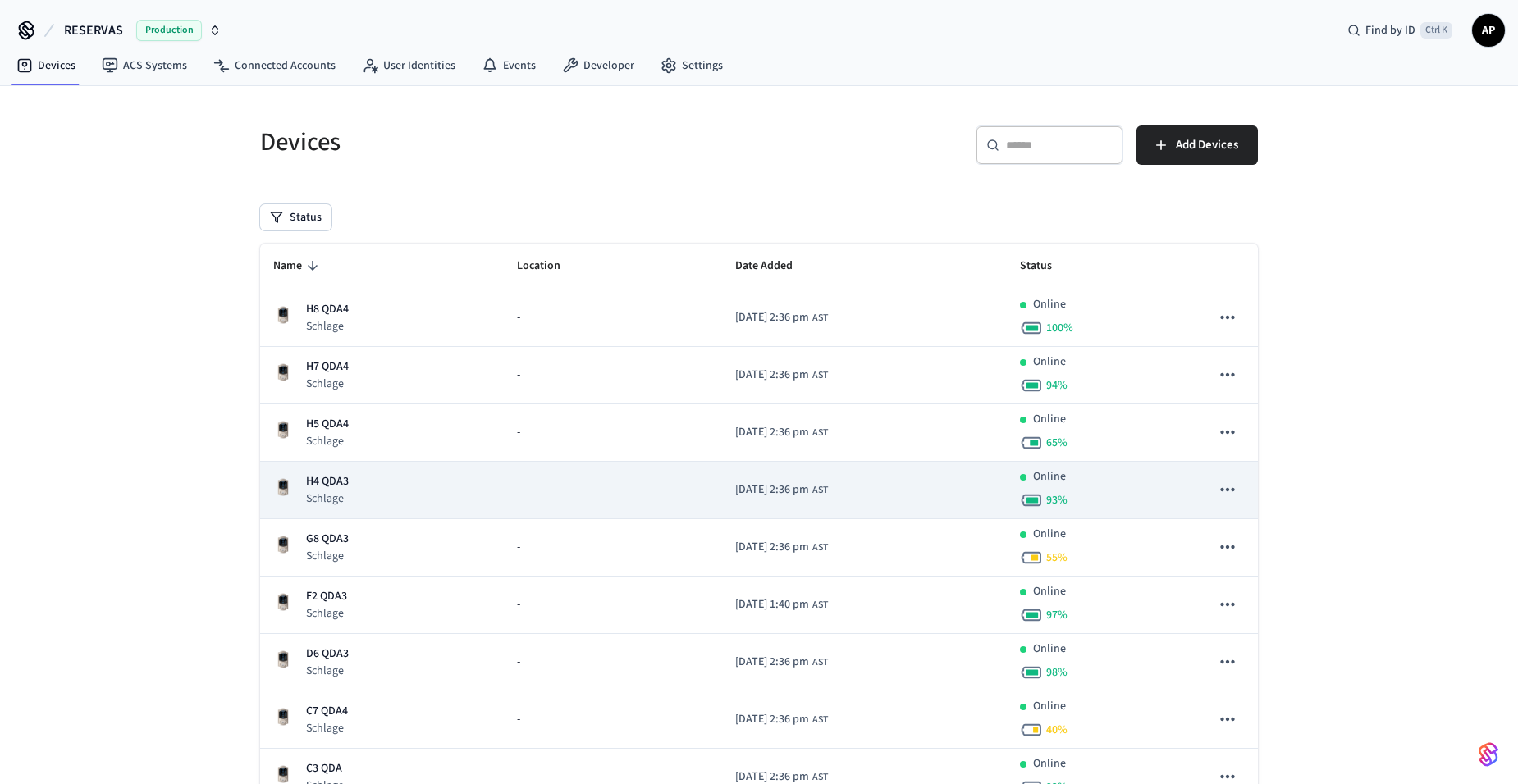
click at [328, 499] on p "Schlage" at bounding box center [328, 498] width 43 height 16
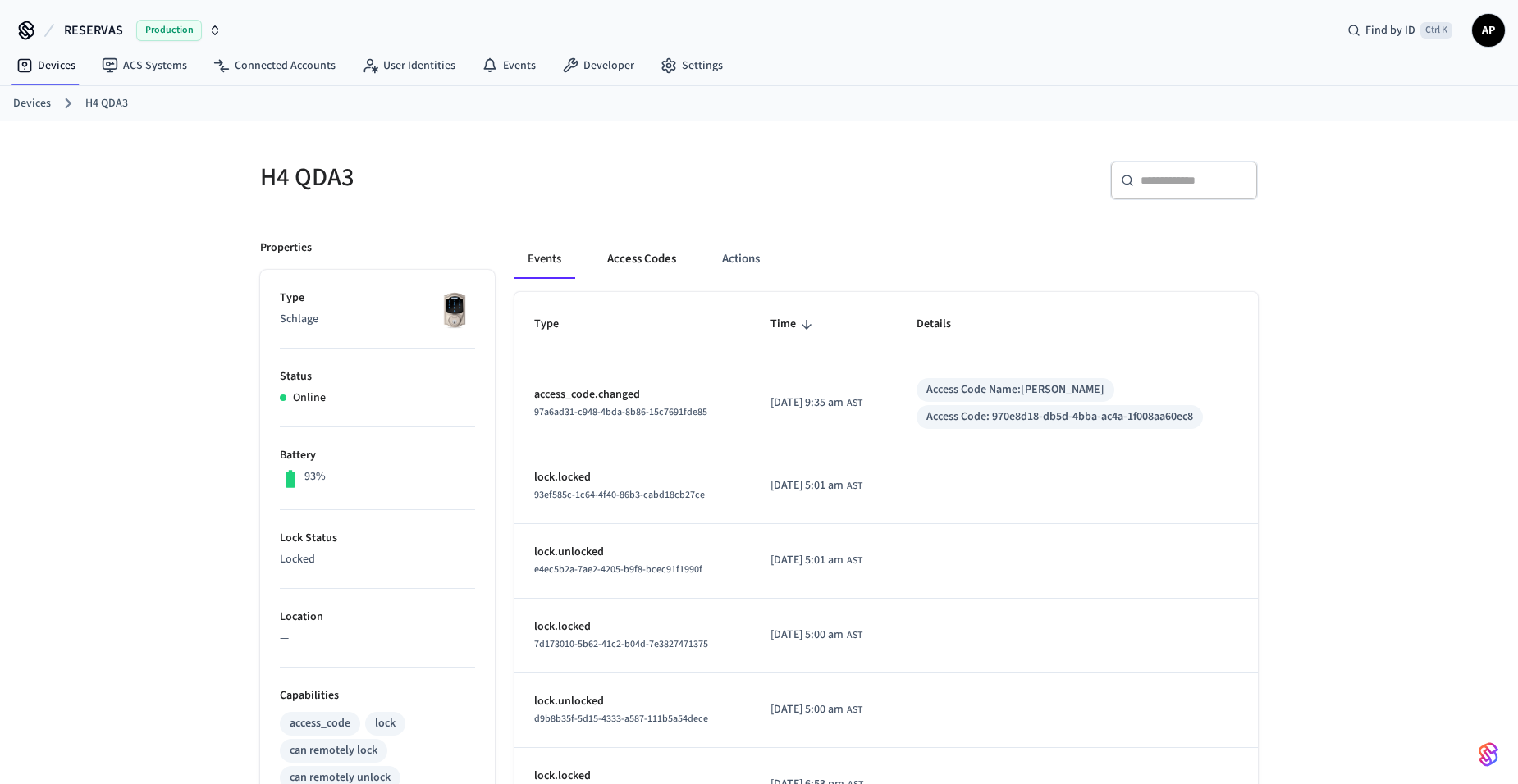
click at [645, 264] on button "Access Codes" at bounding box center [642, 259] width 96 height 39
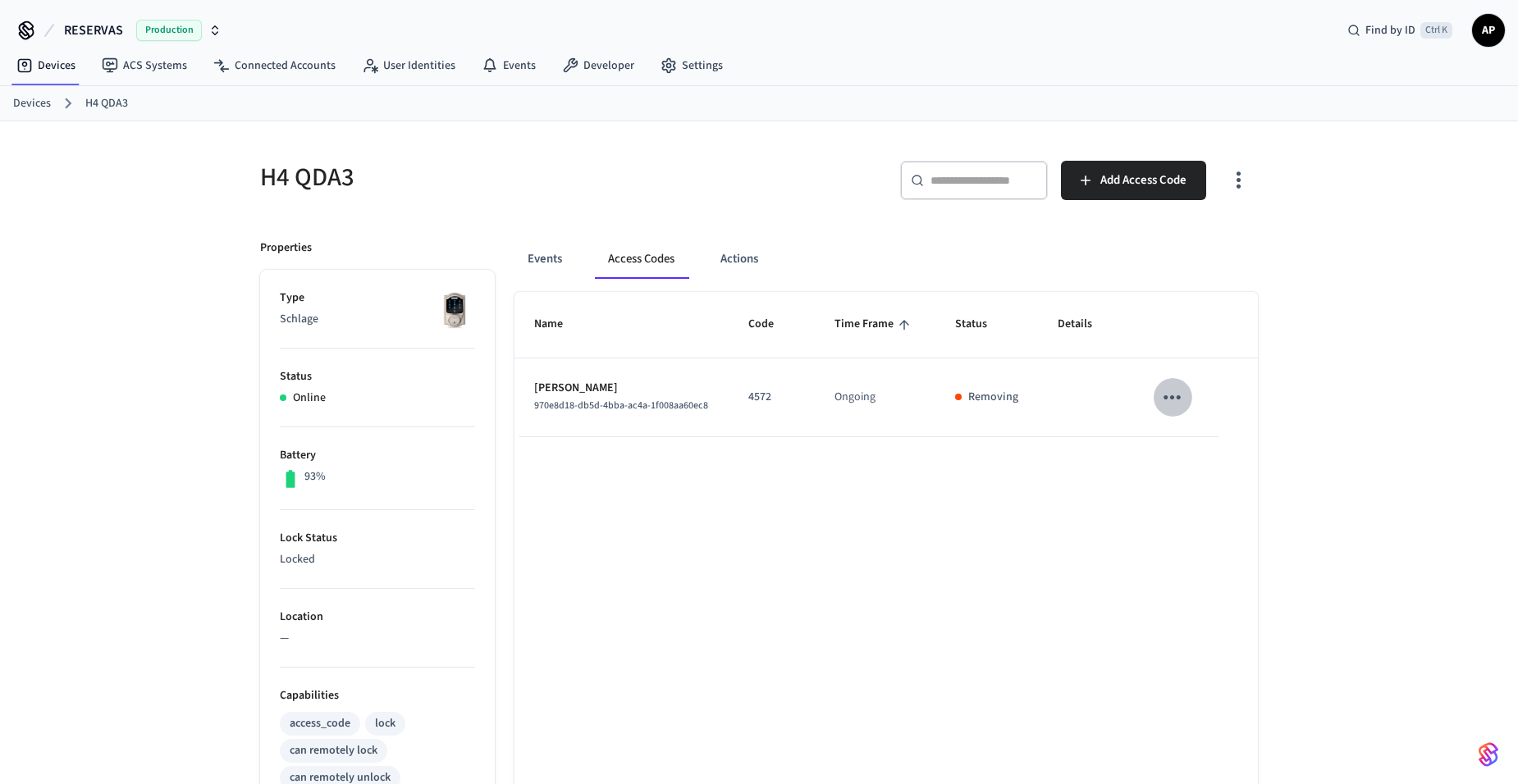
click at [1162, 407] on icon "sticky table" at bounding box center [1172, 398] width 26 height 26
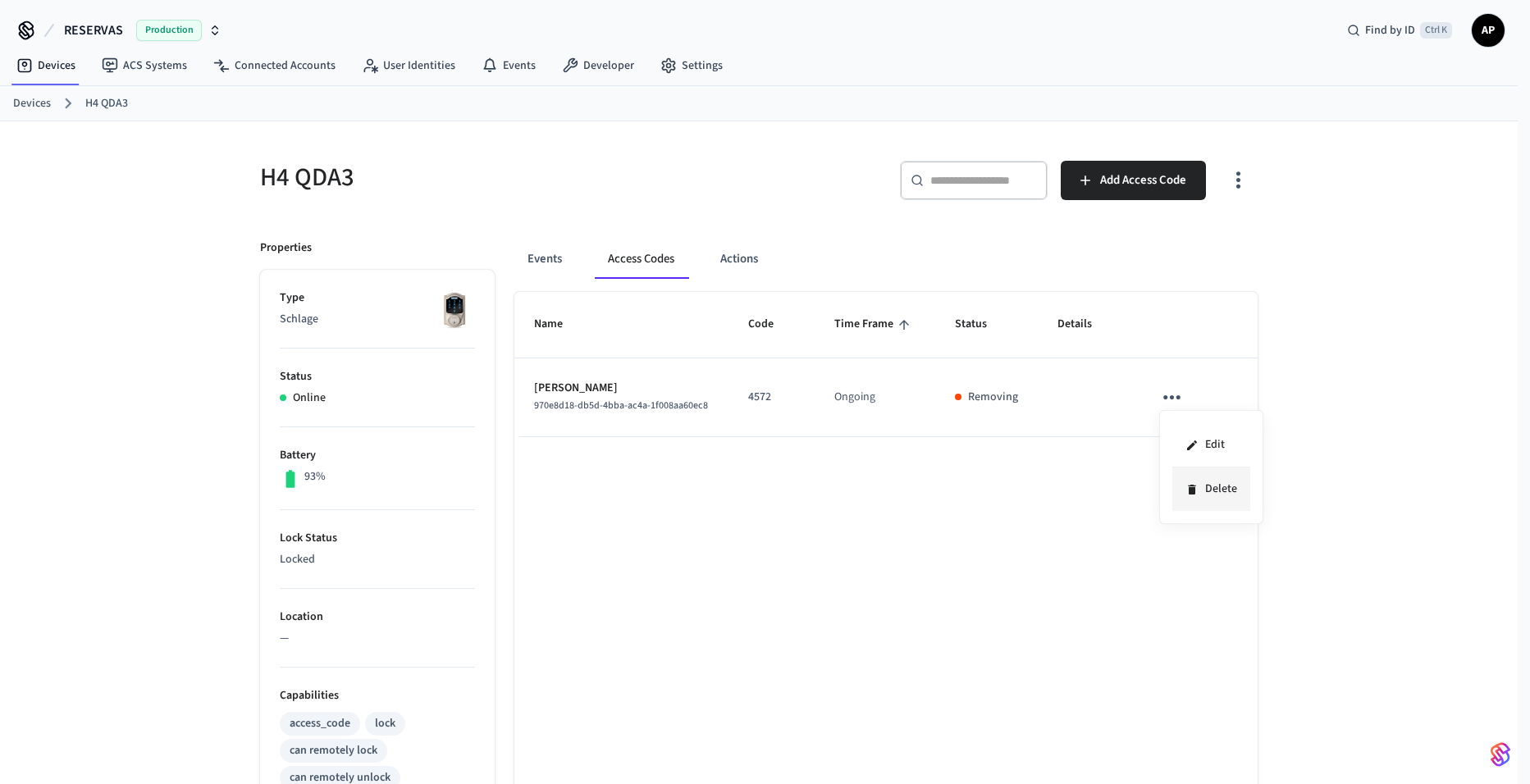
click at [1193, 501] on li "Delete" at bounding box center [1211, 489] width 78 height 44
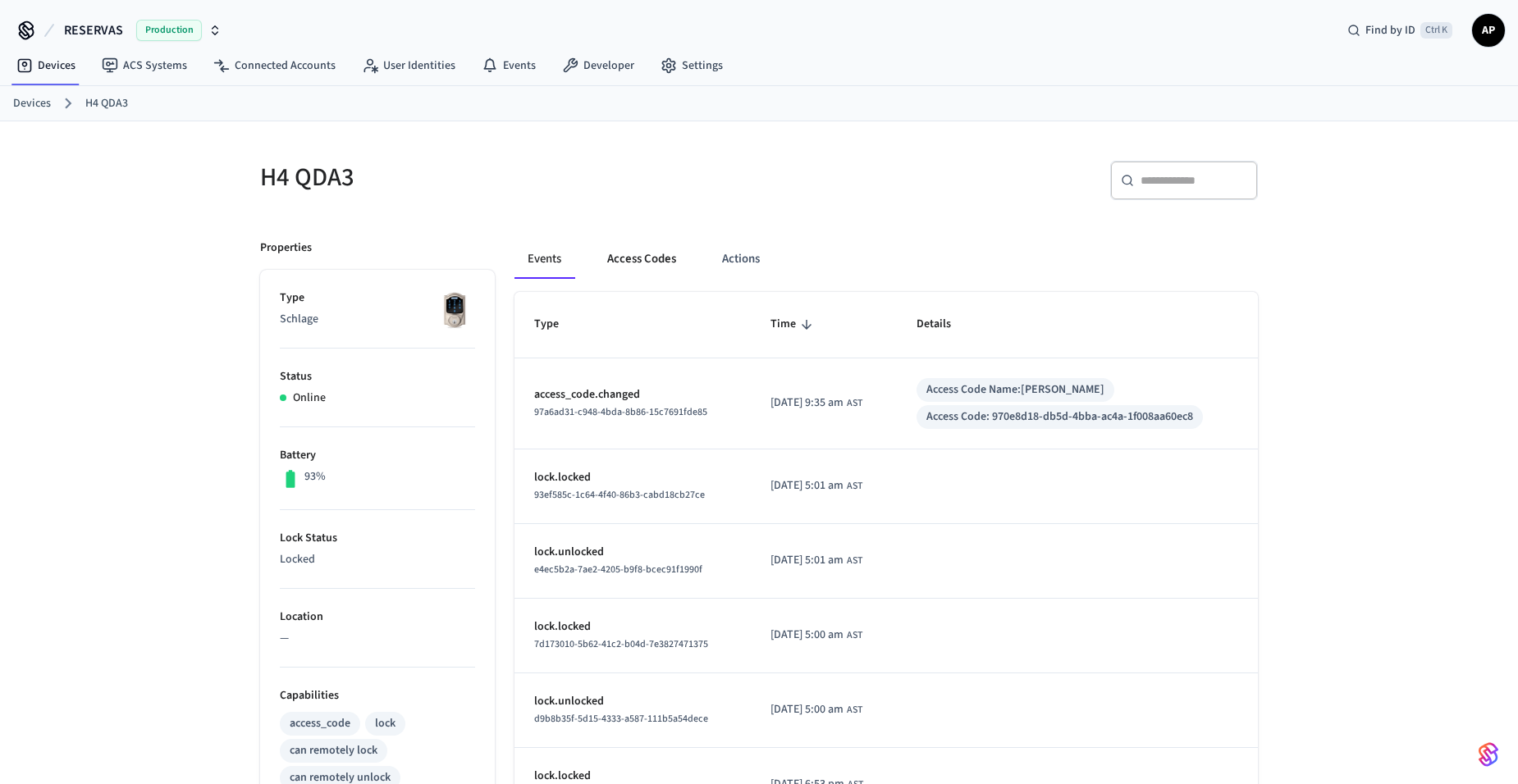
click at [655, 265] on button "Access Codes" at bounding box center [642, 259] width 96 height 39
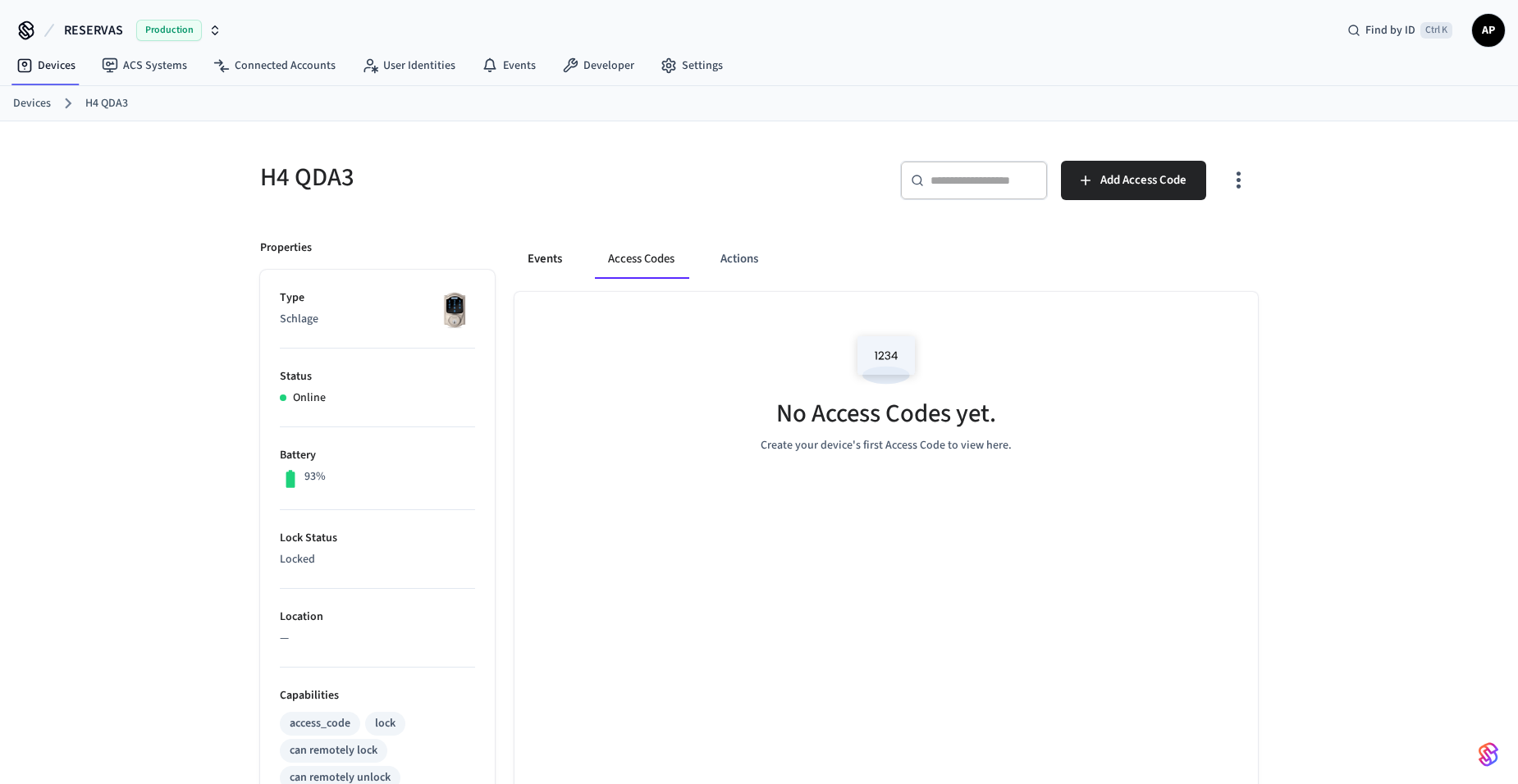
click at [537, 276] on button "Events" at bounding box center [544, 259] width 61 height 39
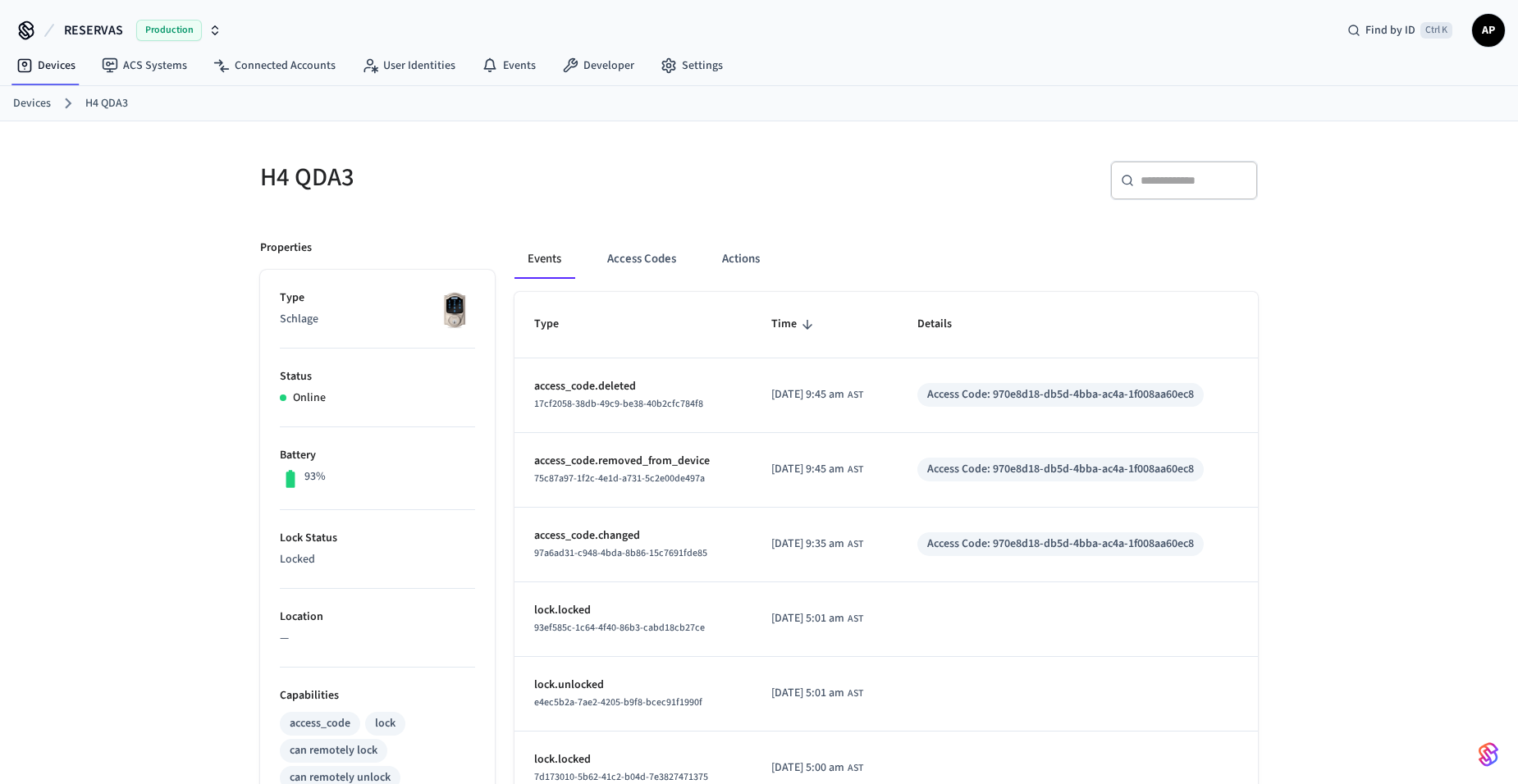
click at [33, 107] on link "Devices" at bounding box center [32, 104] width 38 height 17
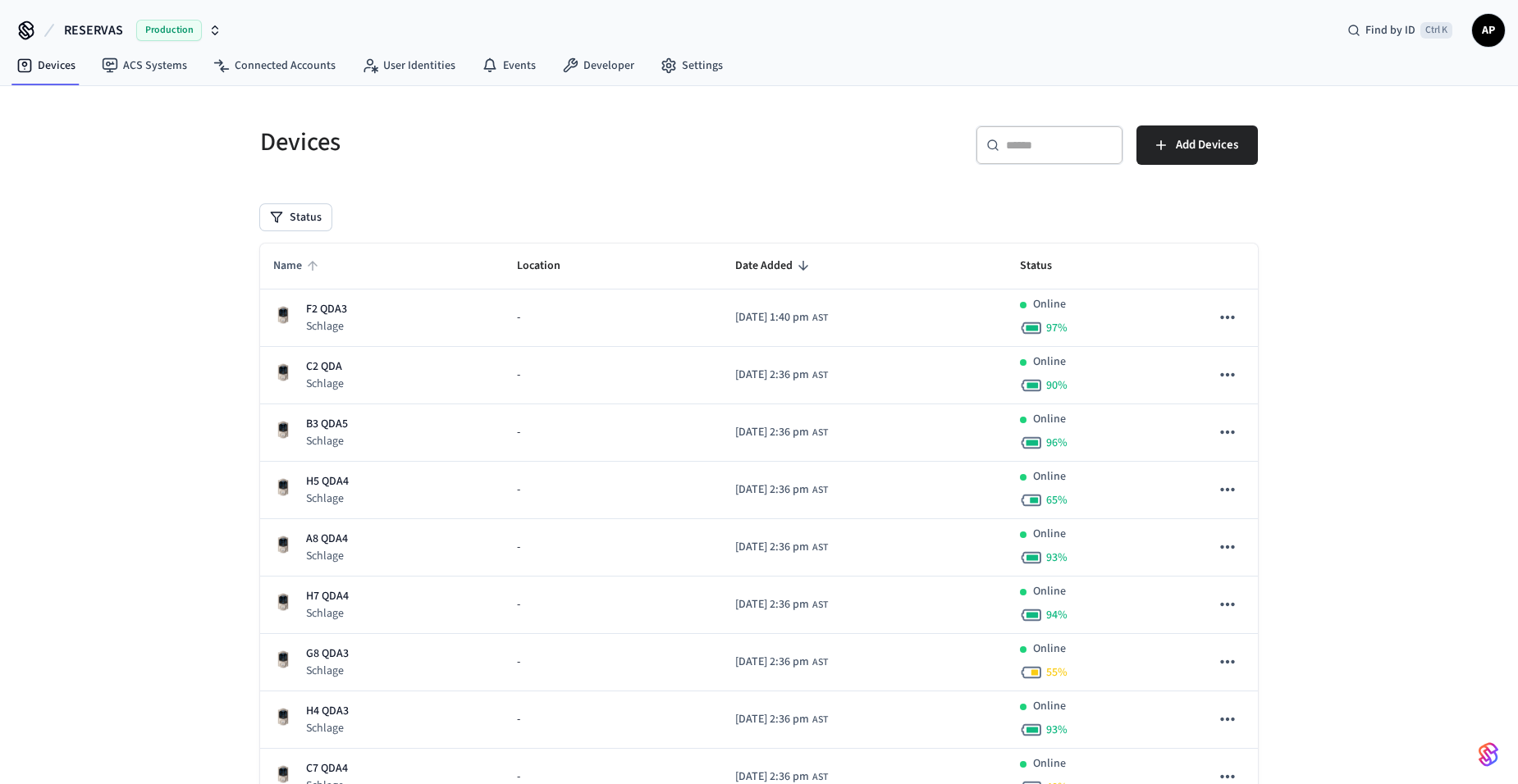
click at [288, 261] on span "Name" at bounding box center [298, 266] width 50 height 26
